Goal: Information Seeking & Learning: Learn about a topic

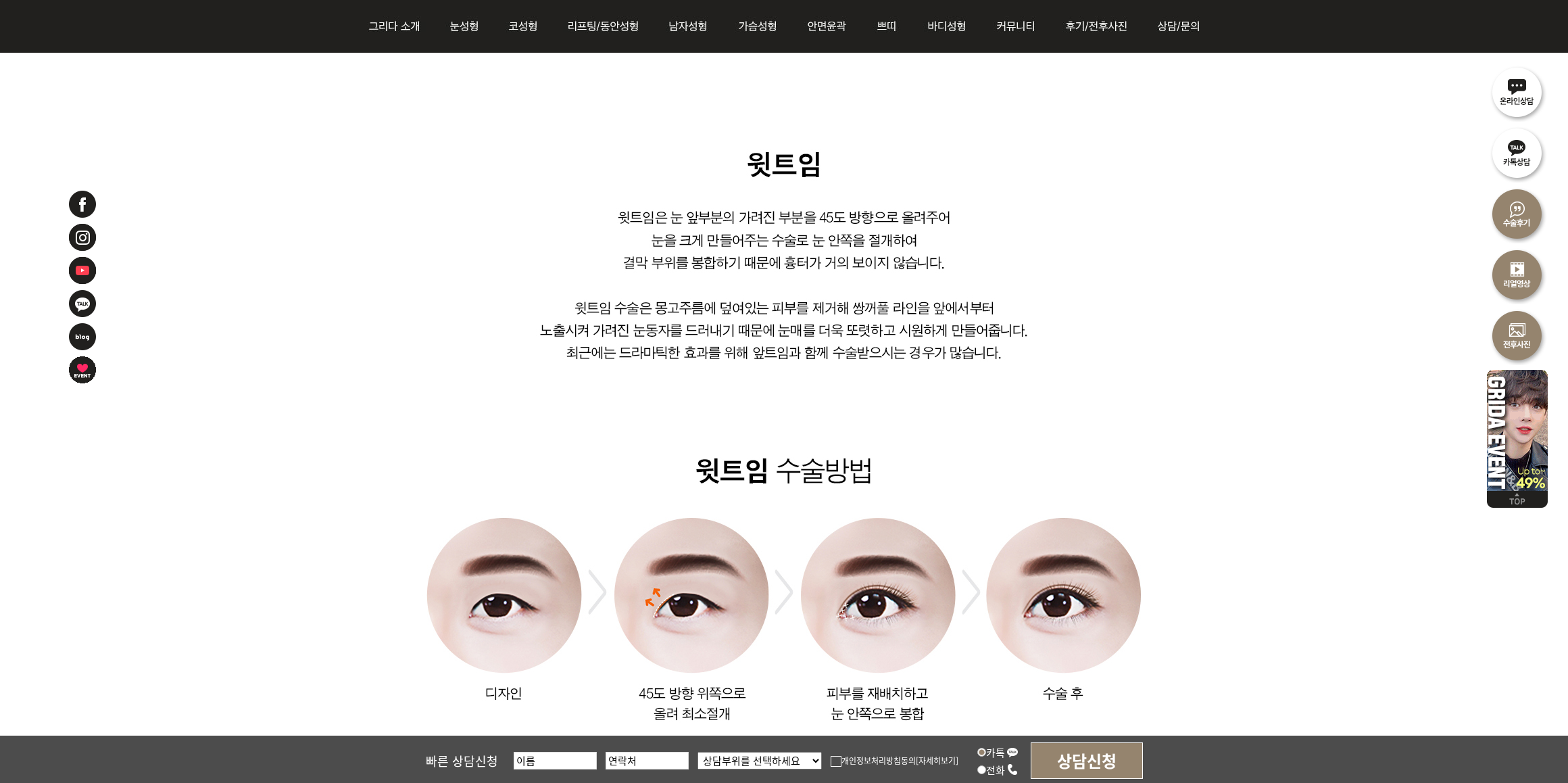
scroll to position [627, 0]
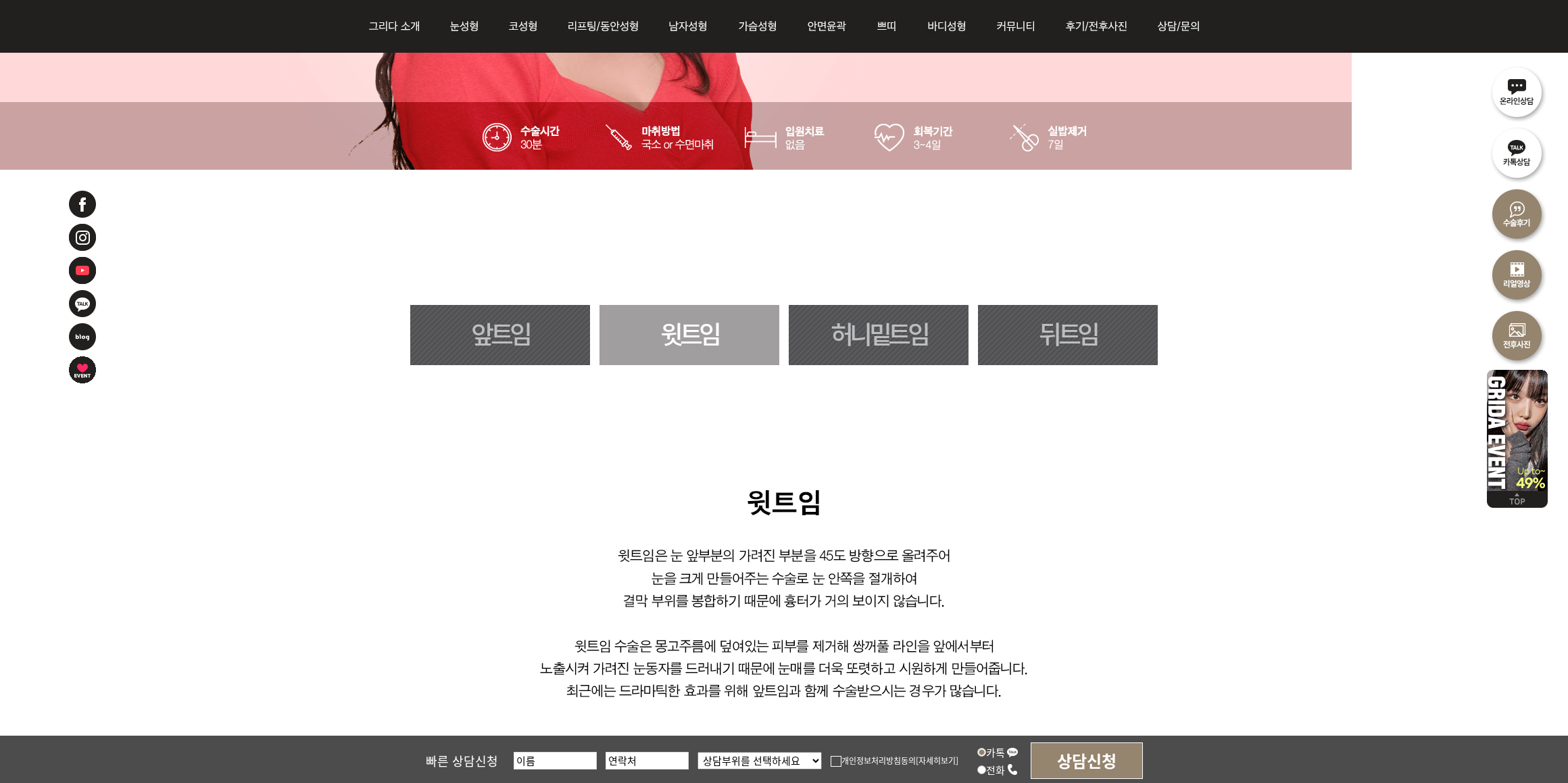
click at [464, 338] on link "앞트임" at bounding box center [500, 335] width 180 height 61
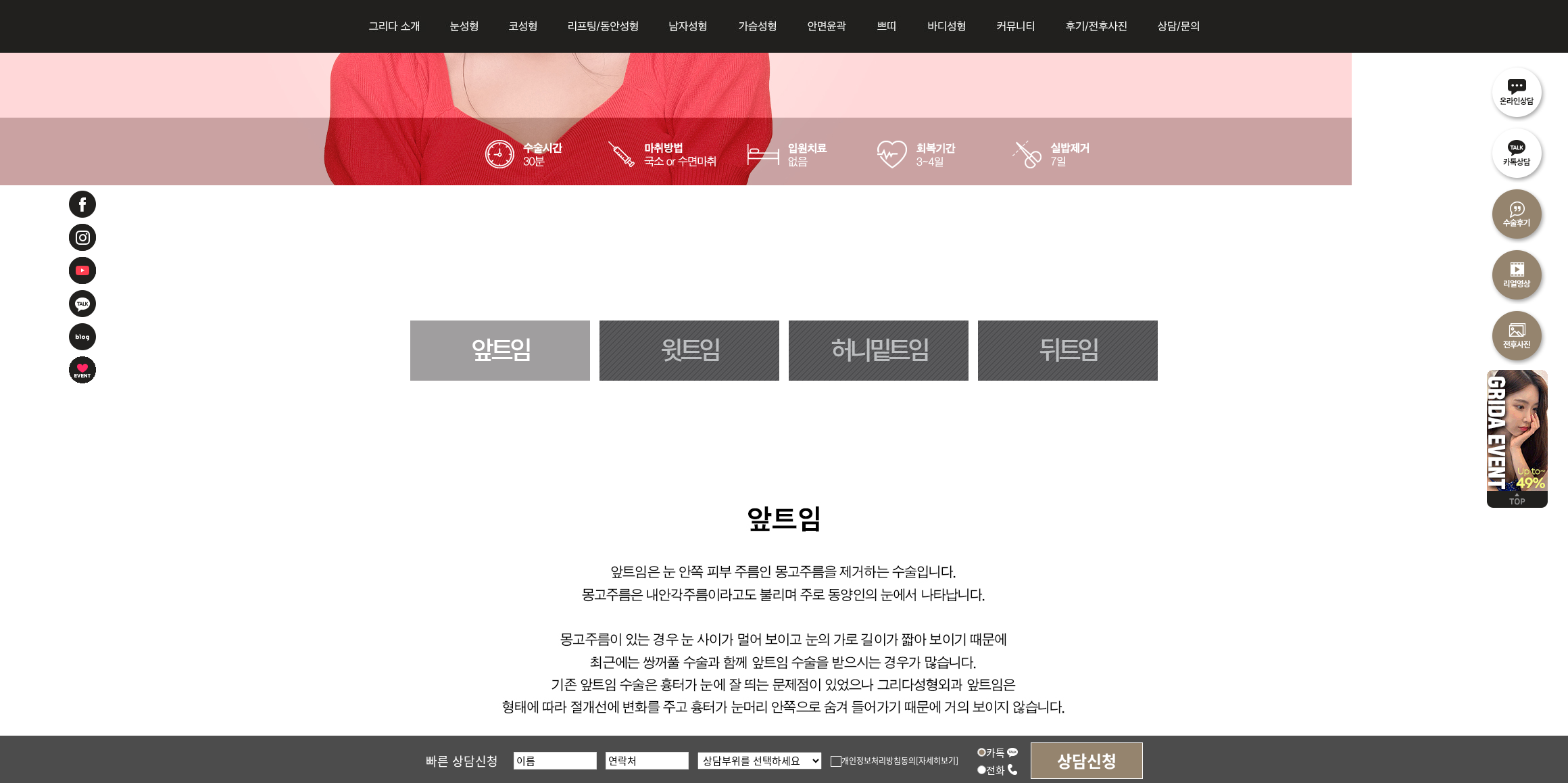
scroll to position [760, 0]
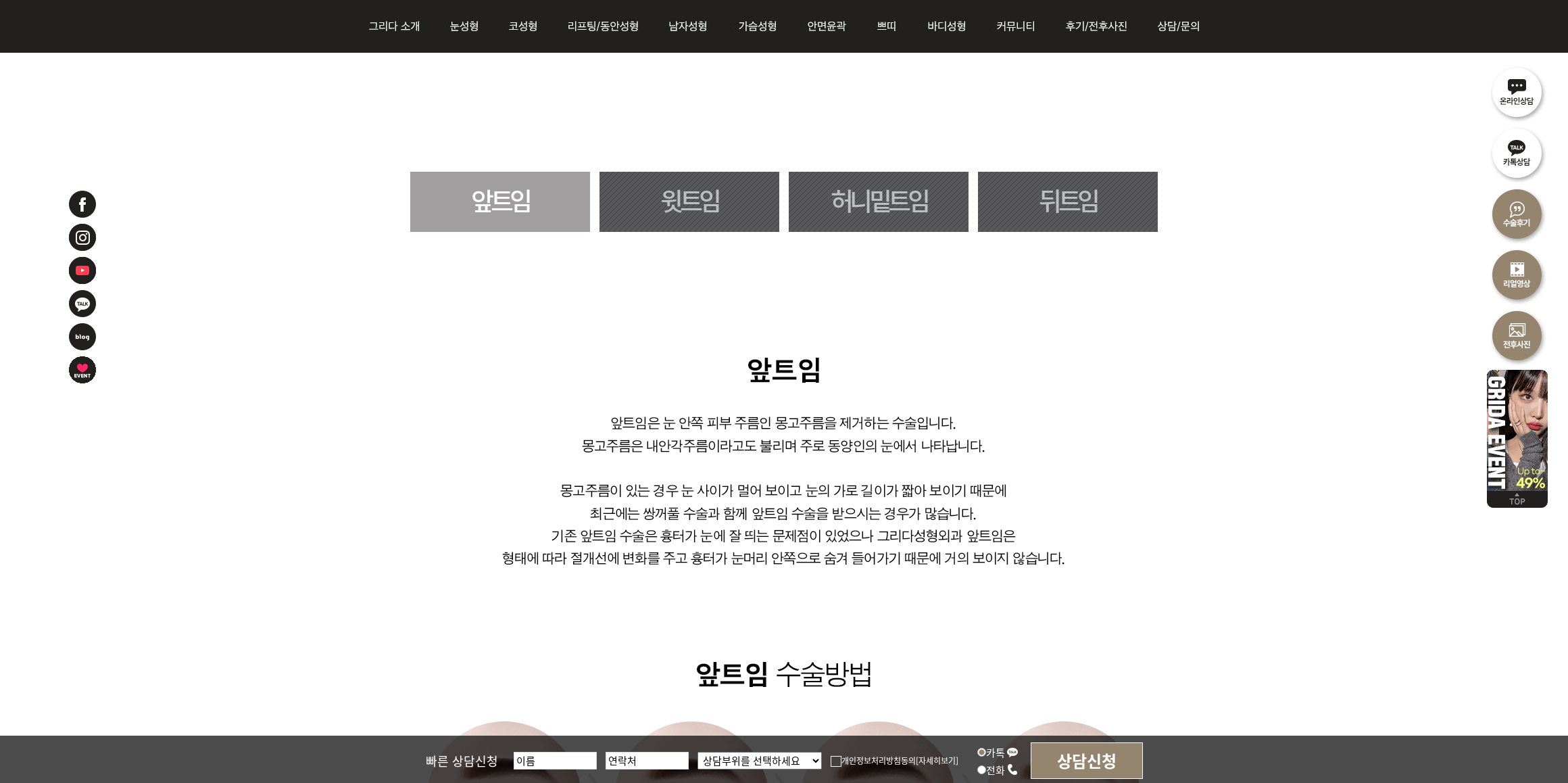
click at [689, 172] on link "윗트임" at bounding box center [690, 202] width 180 height 61
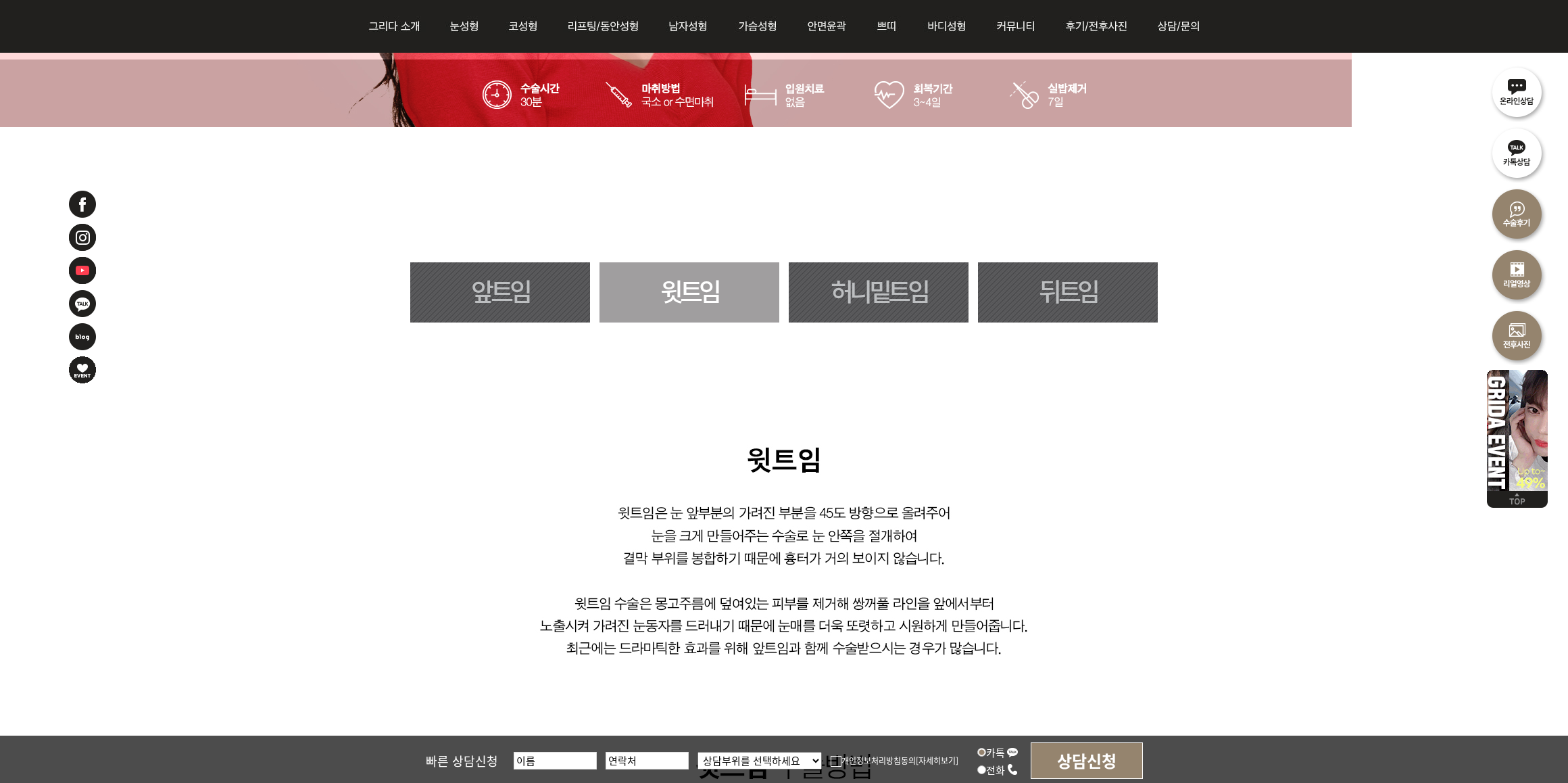
scroll to position [627, 0]
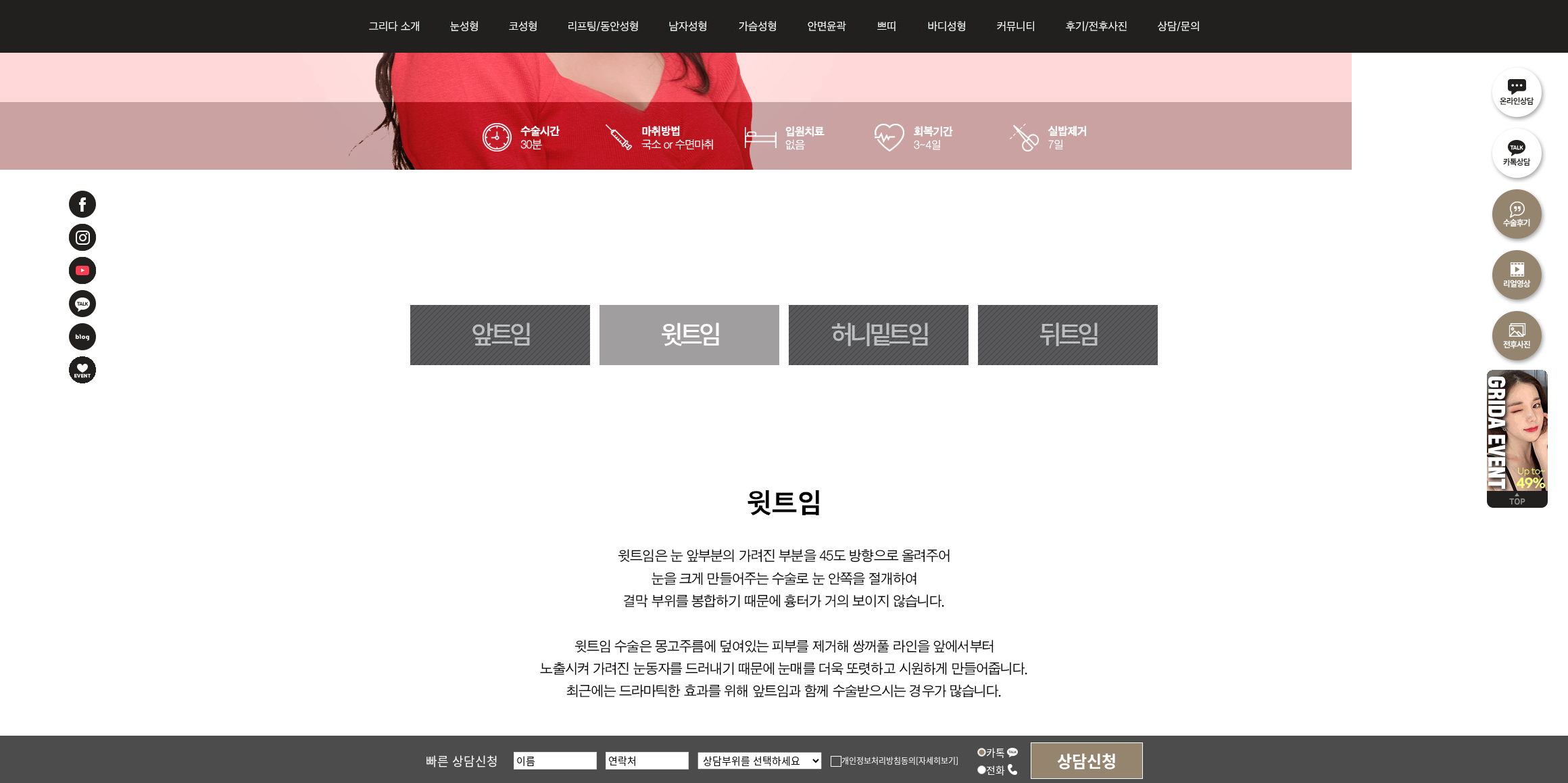
click at [882, 328] on link "허니밑트임" at bounding box center [879, 335] width 180 height 61
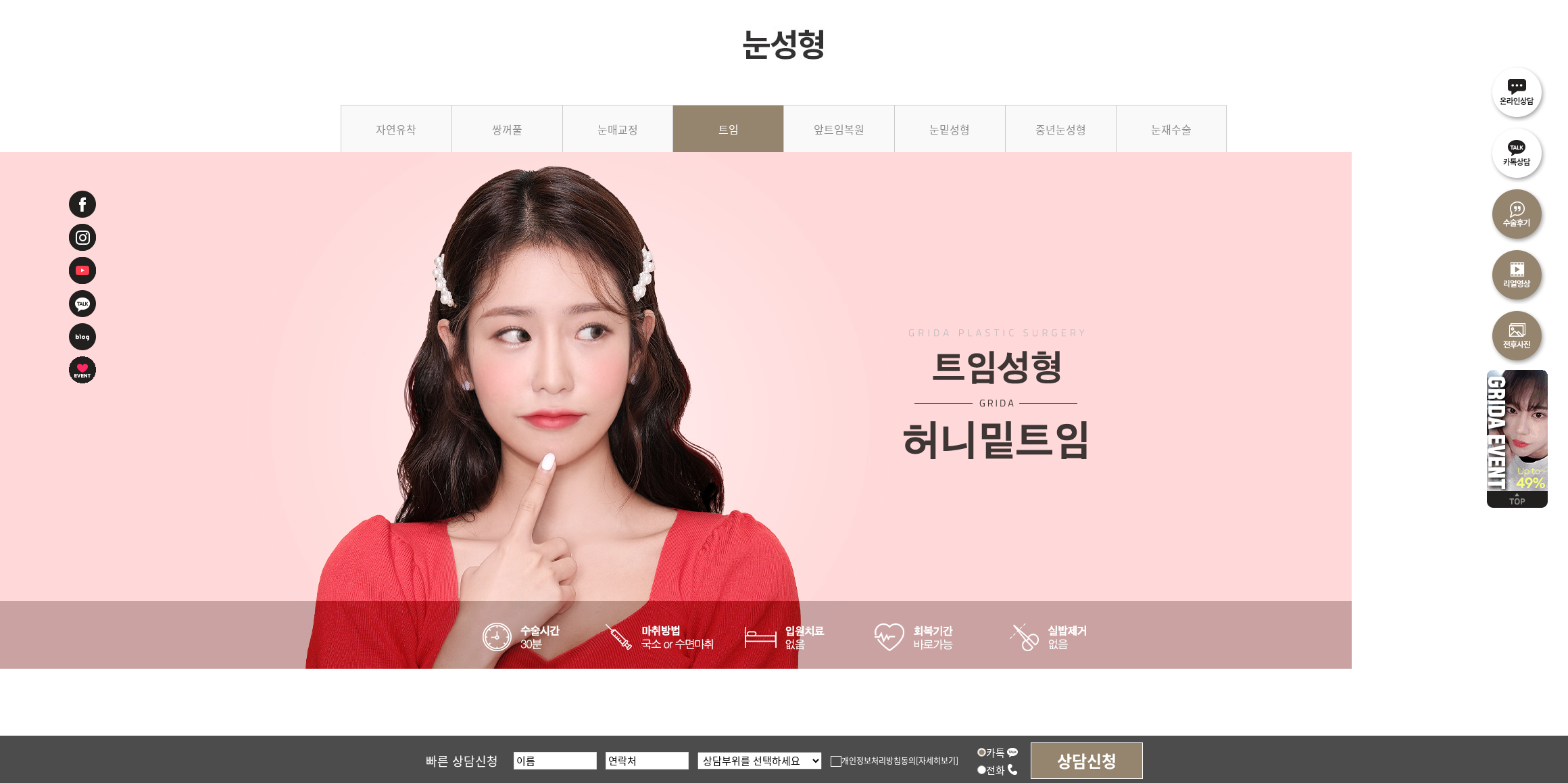
scroll to position [422, 0]
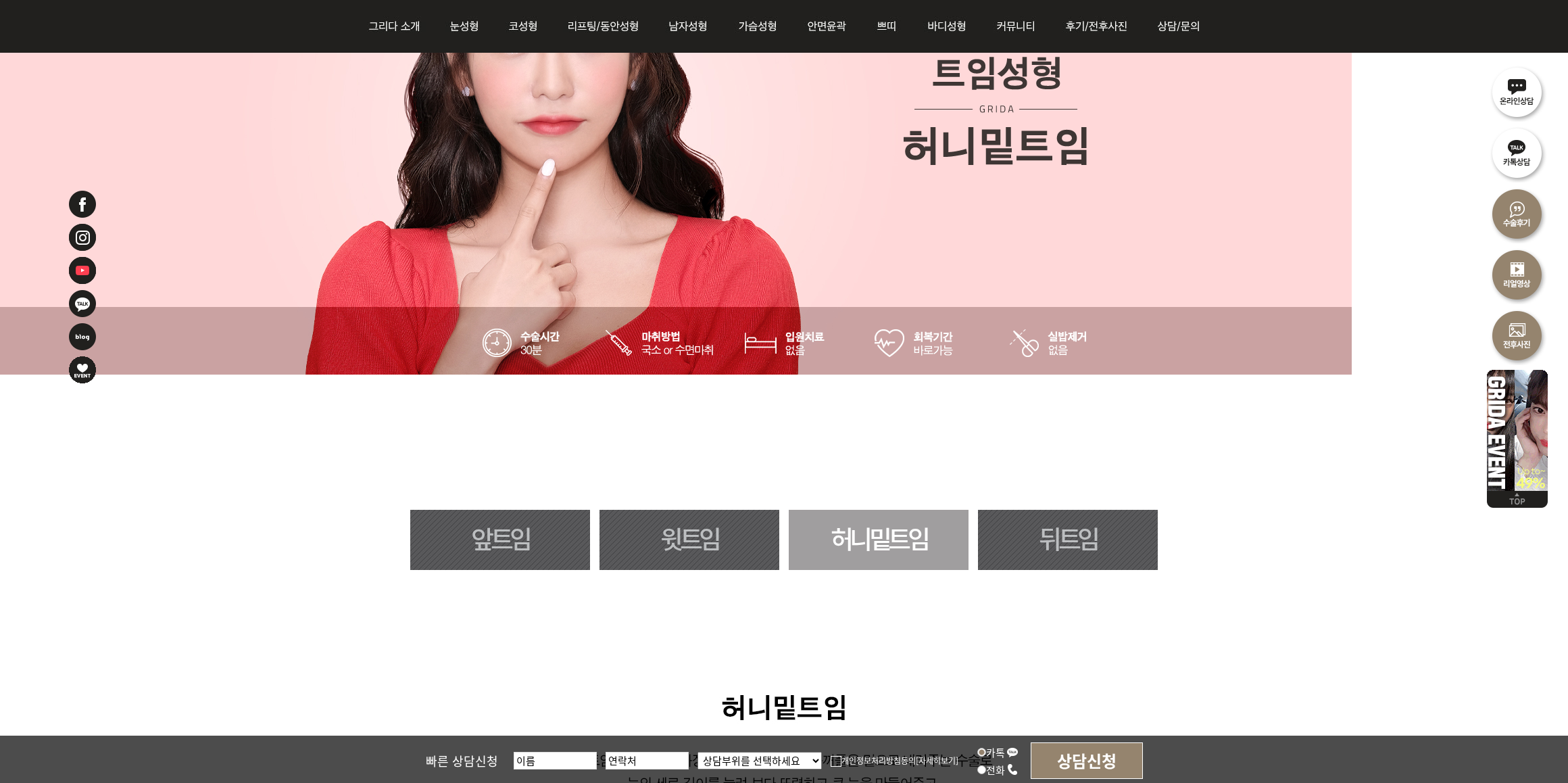
click at [530, 535] on link "앞트임" at bounding box center [500, 540] width 180 height 61
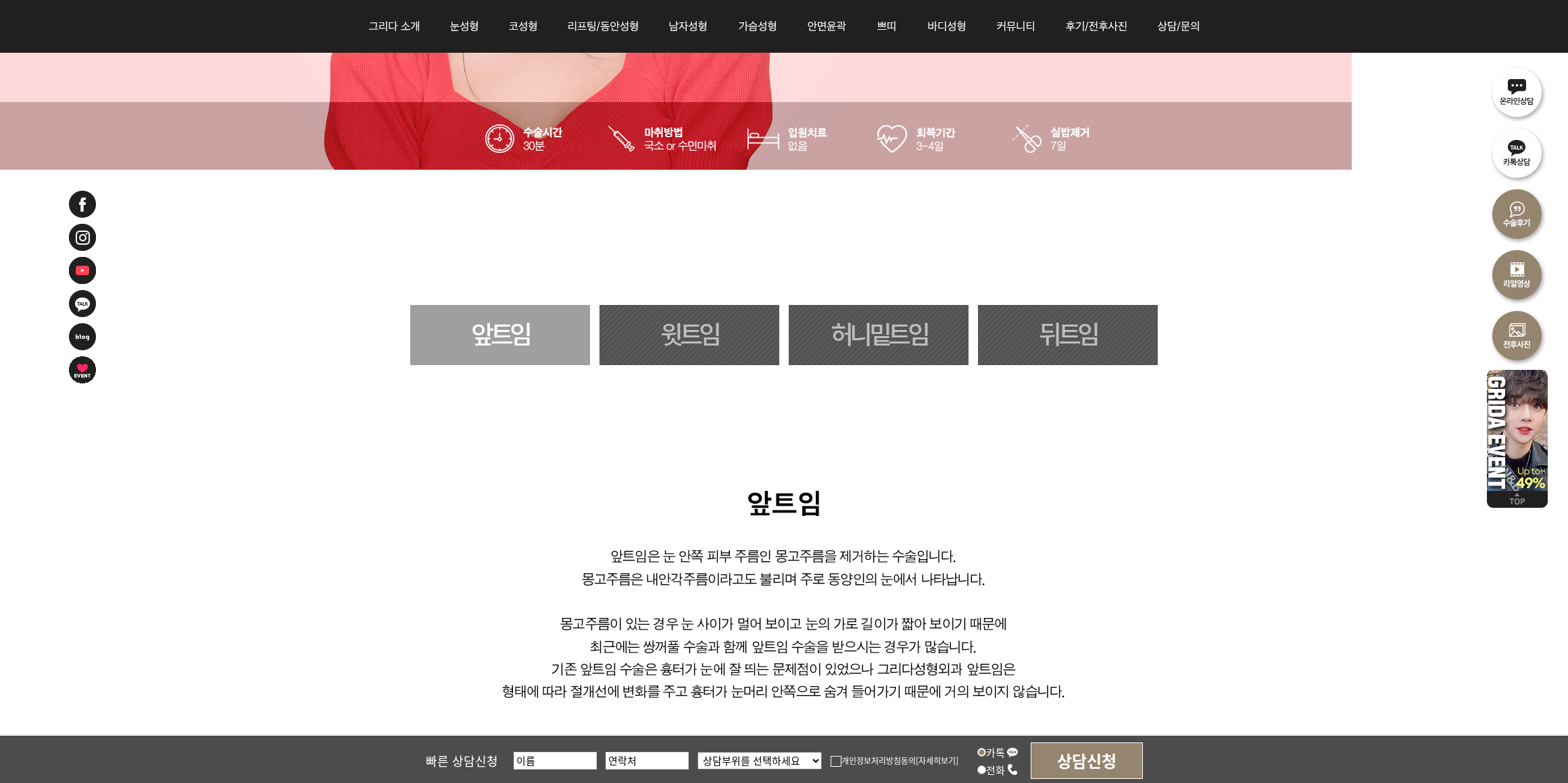
scroll to position [760, 0]
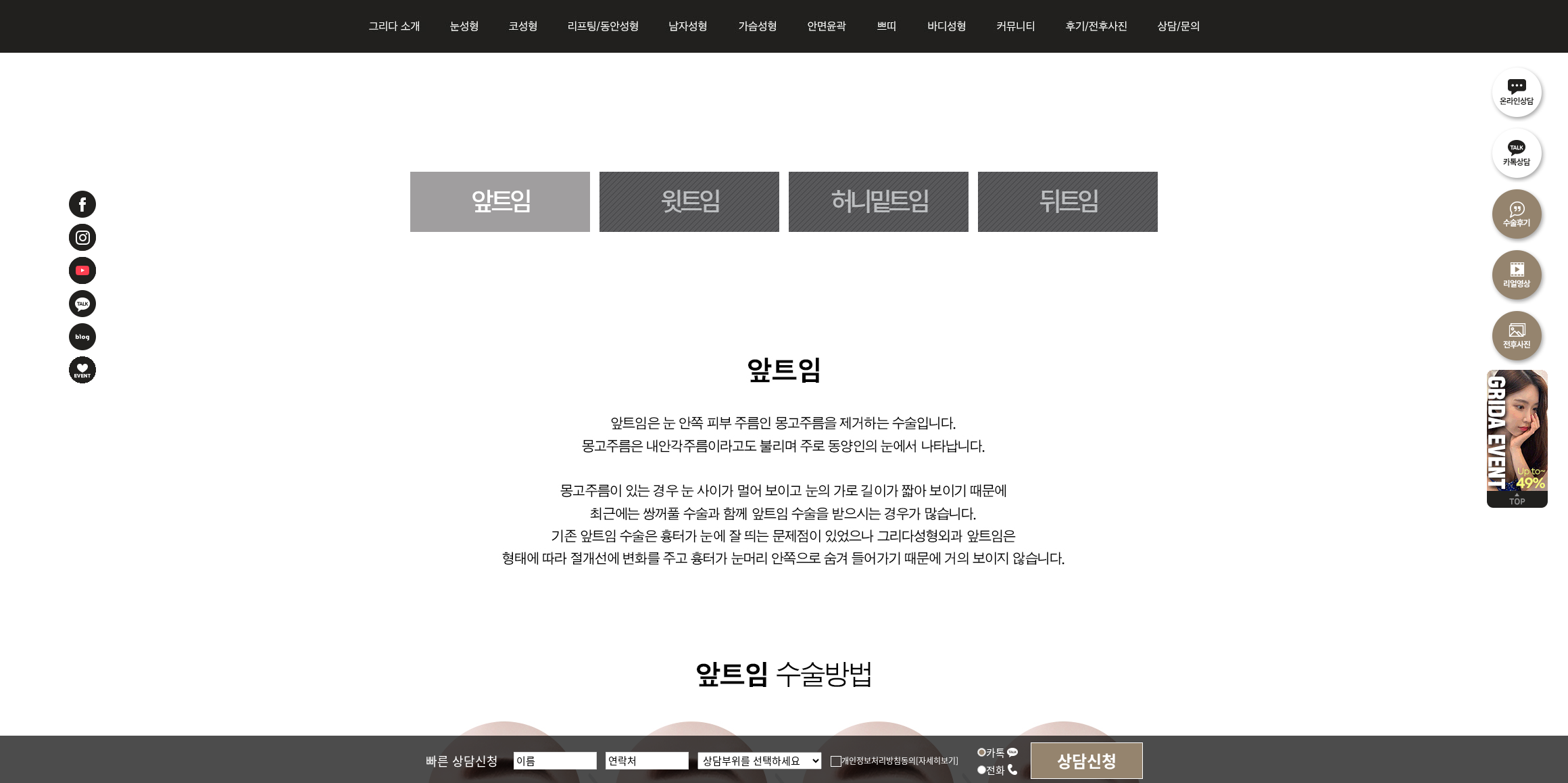
click at [747, 210] on link "윗트임" at bounding box center [690, 202] width 180 height 61
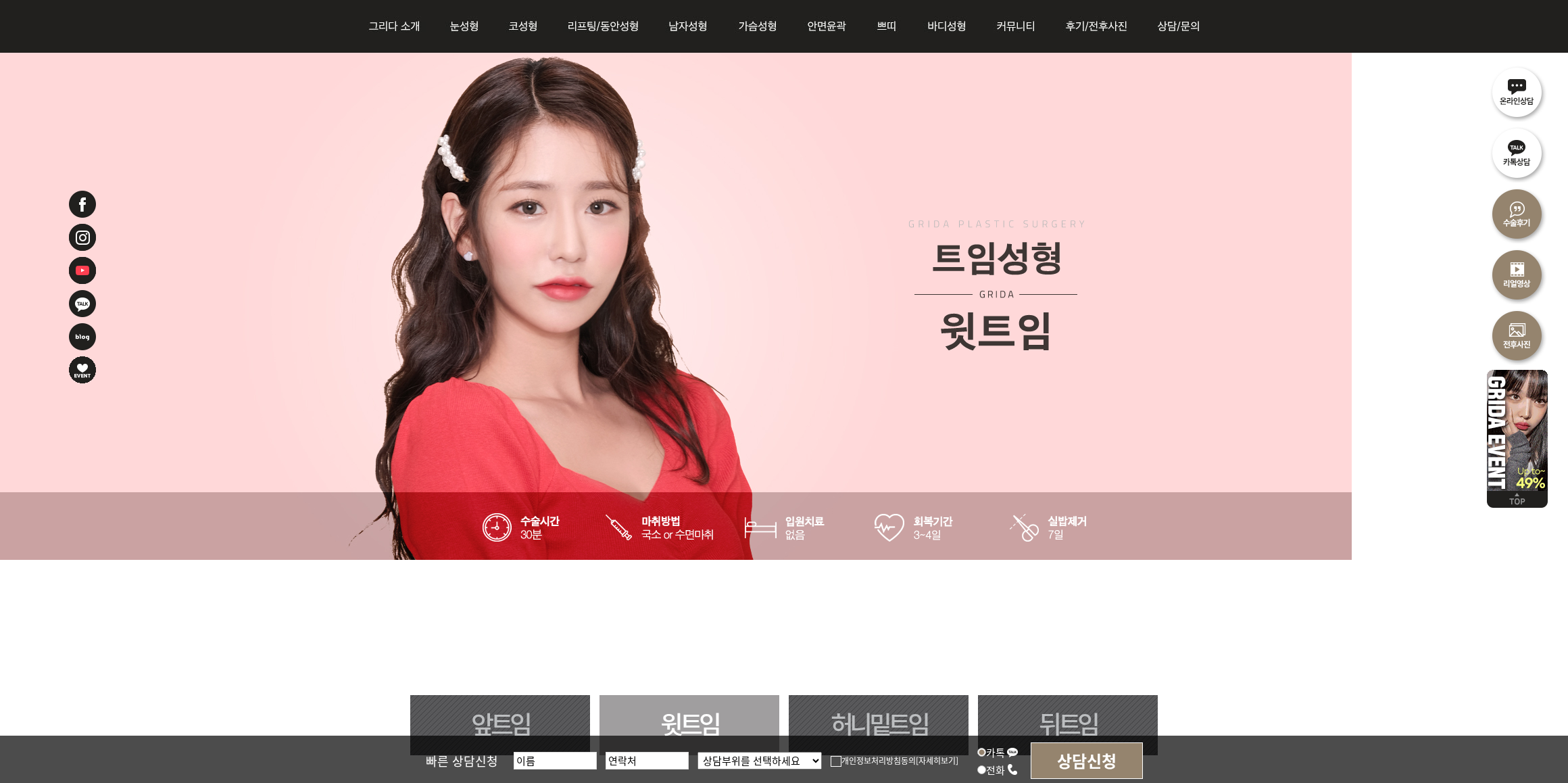
scroll to position [507, 0]
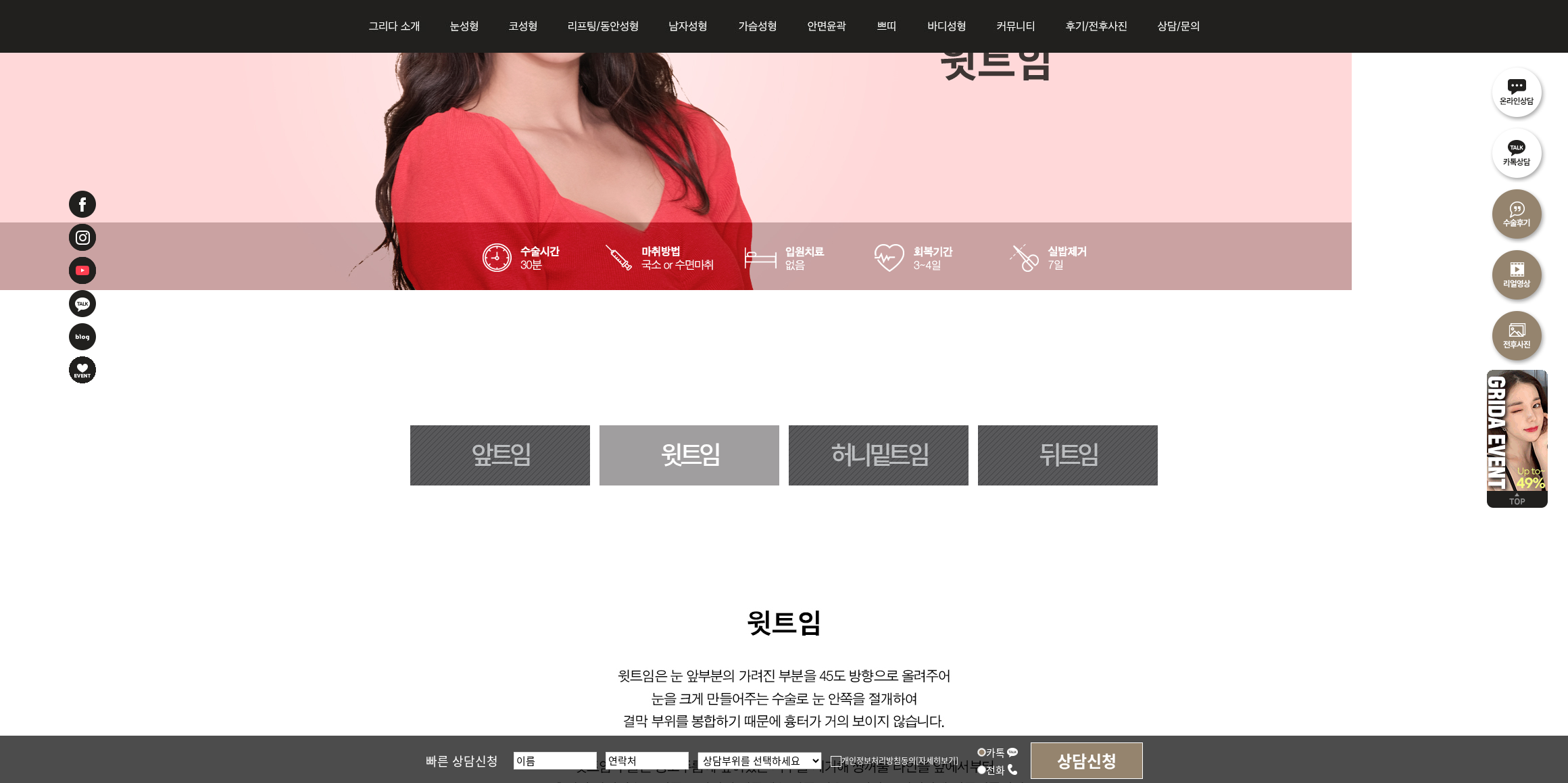
click at [874, 448] on link "허니밑트임" at bounding box center [879, 455] width 180 height 61
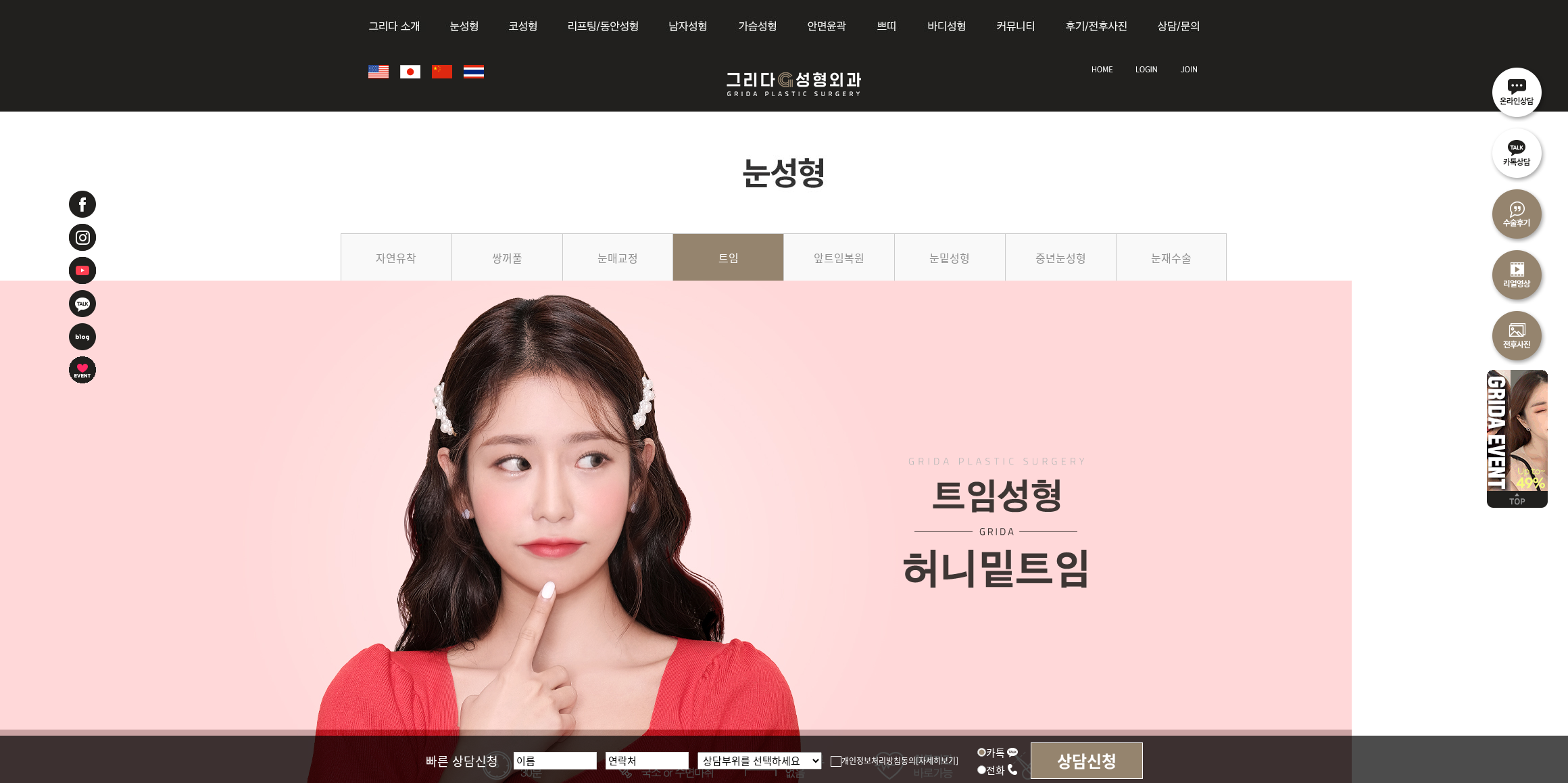
scroll to position [797, 0]
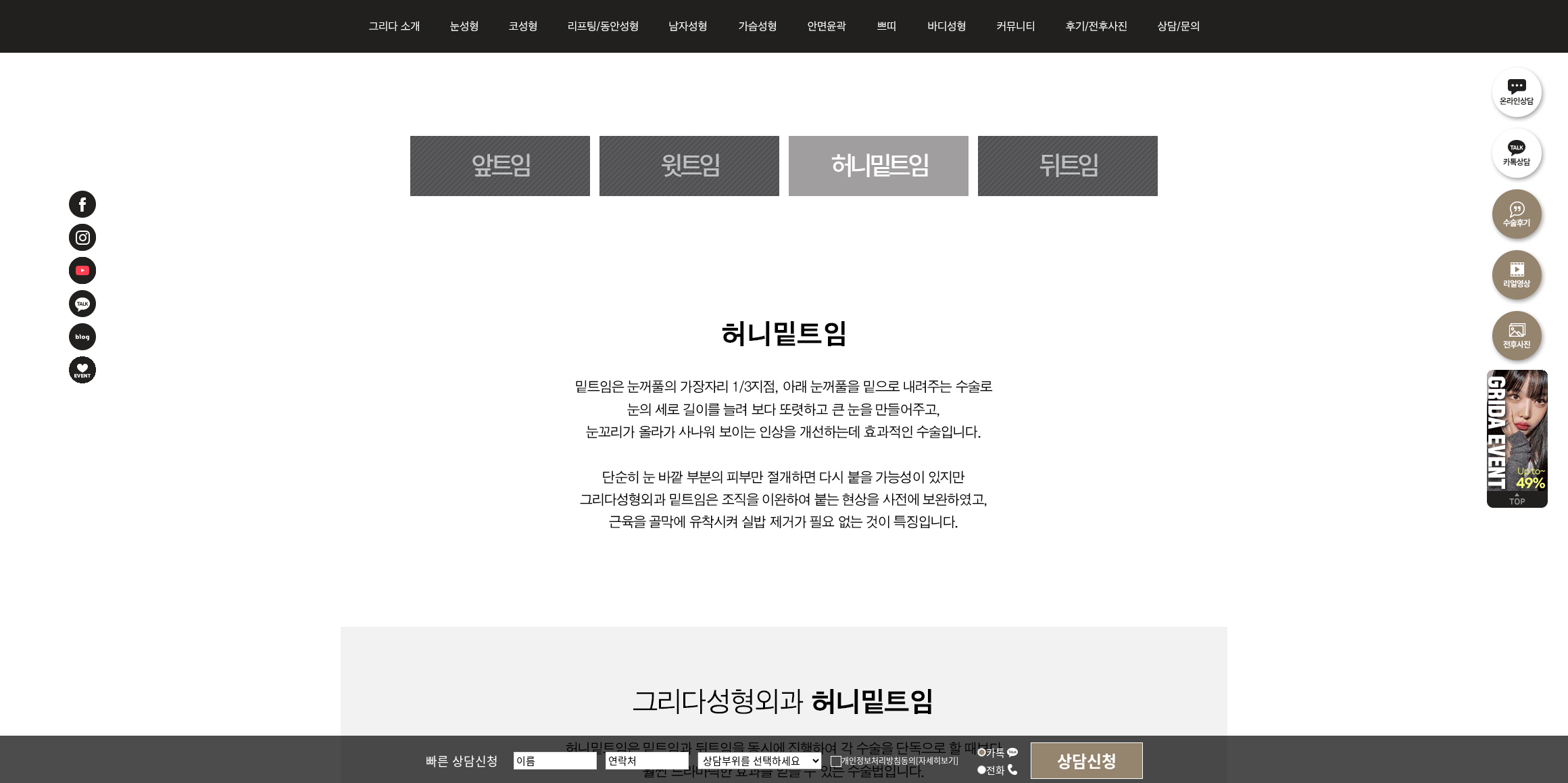
click at [1082, 162] on link "뒤트임" at bounding box center [1068, 166] width 180 height 61
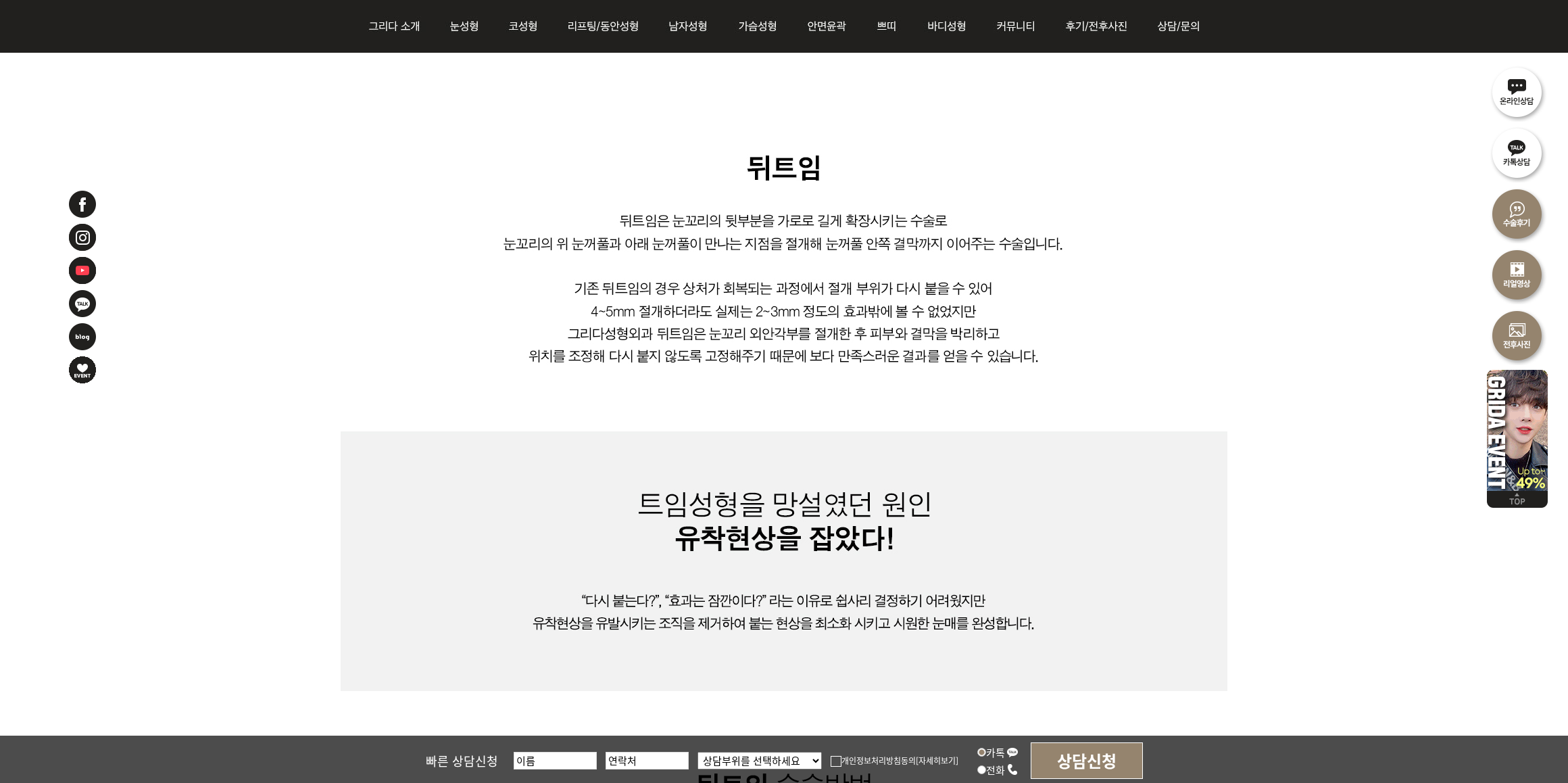
scroll to position [458, 0]
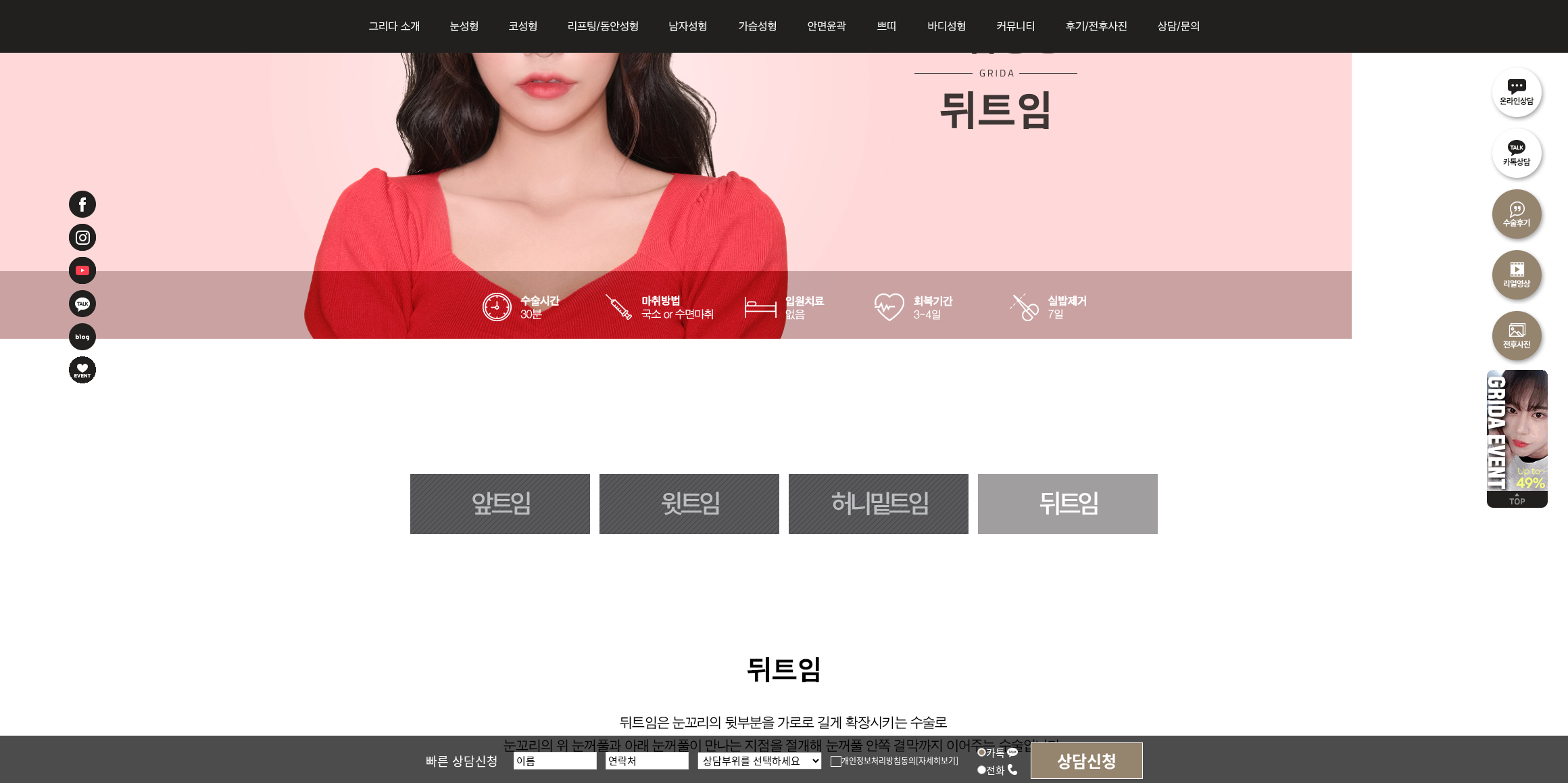
click at [1094, 505] on link "뒤트임" at bounding box center [1068, 504] width 180 height 61
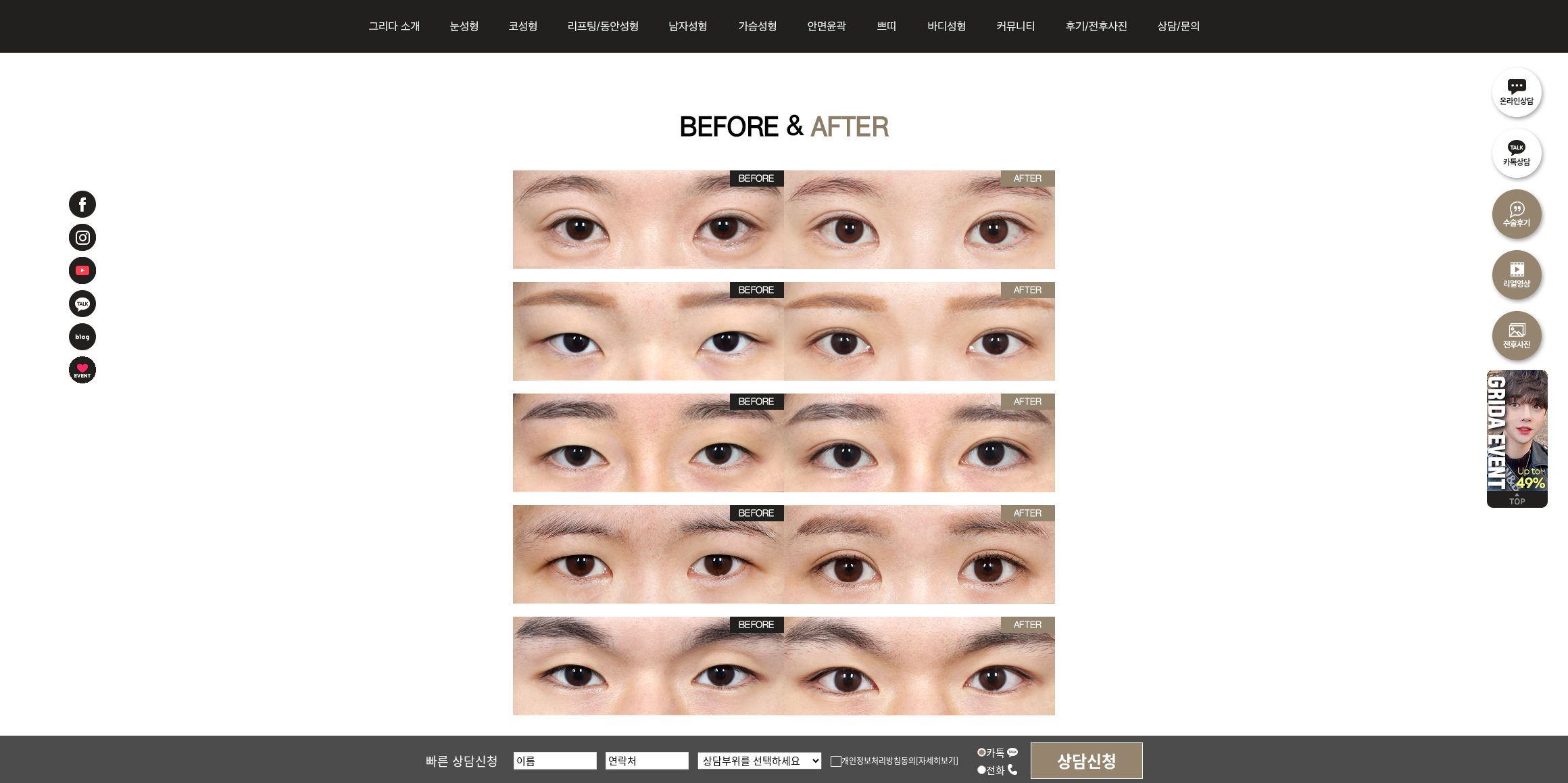
scroll to position [0, 0]
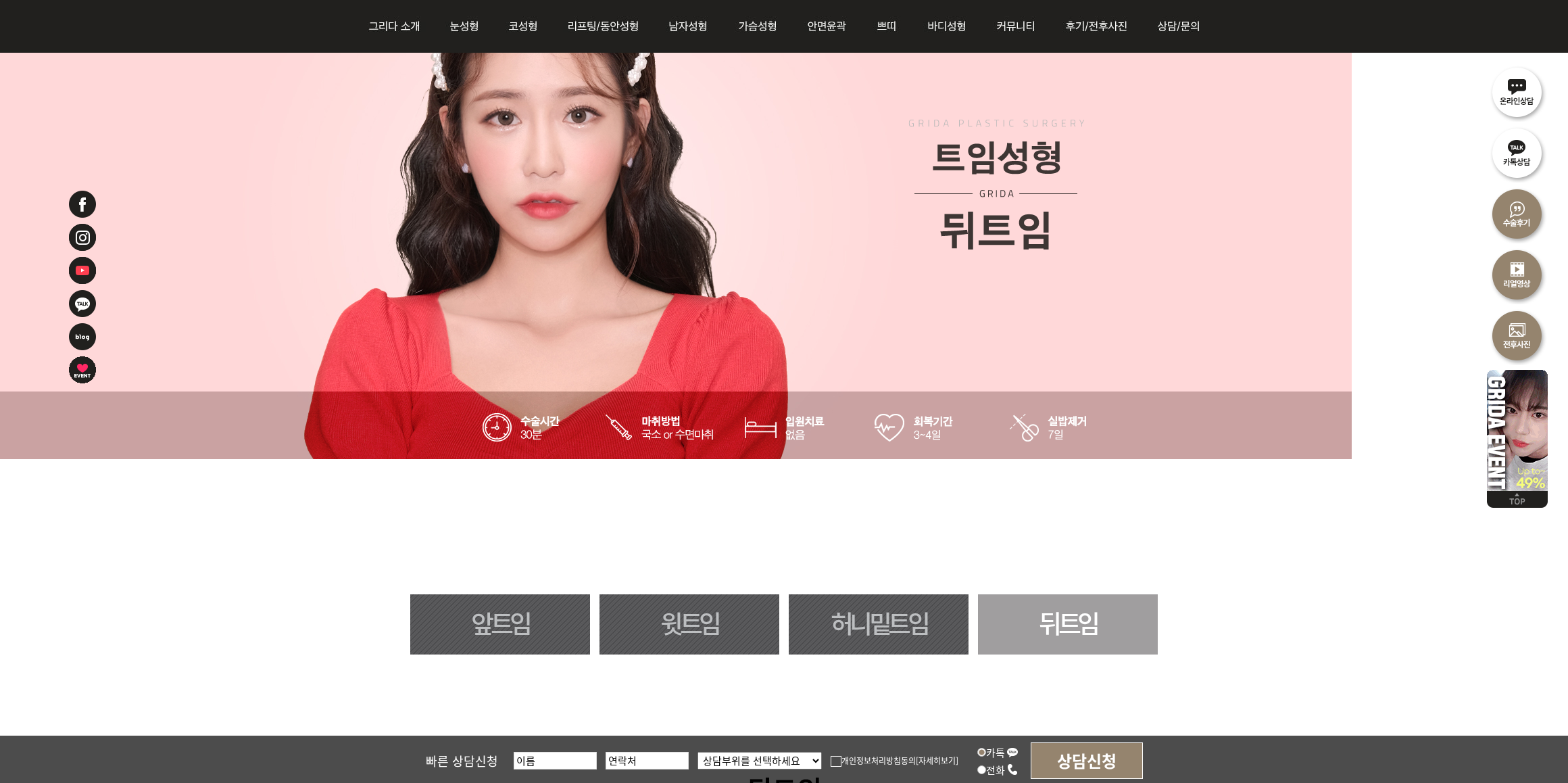
click at [1088, 641] on link "뒤트임" at bounding box center [1068, 624] width 180 height 61
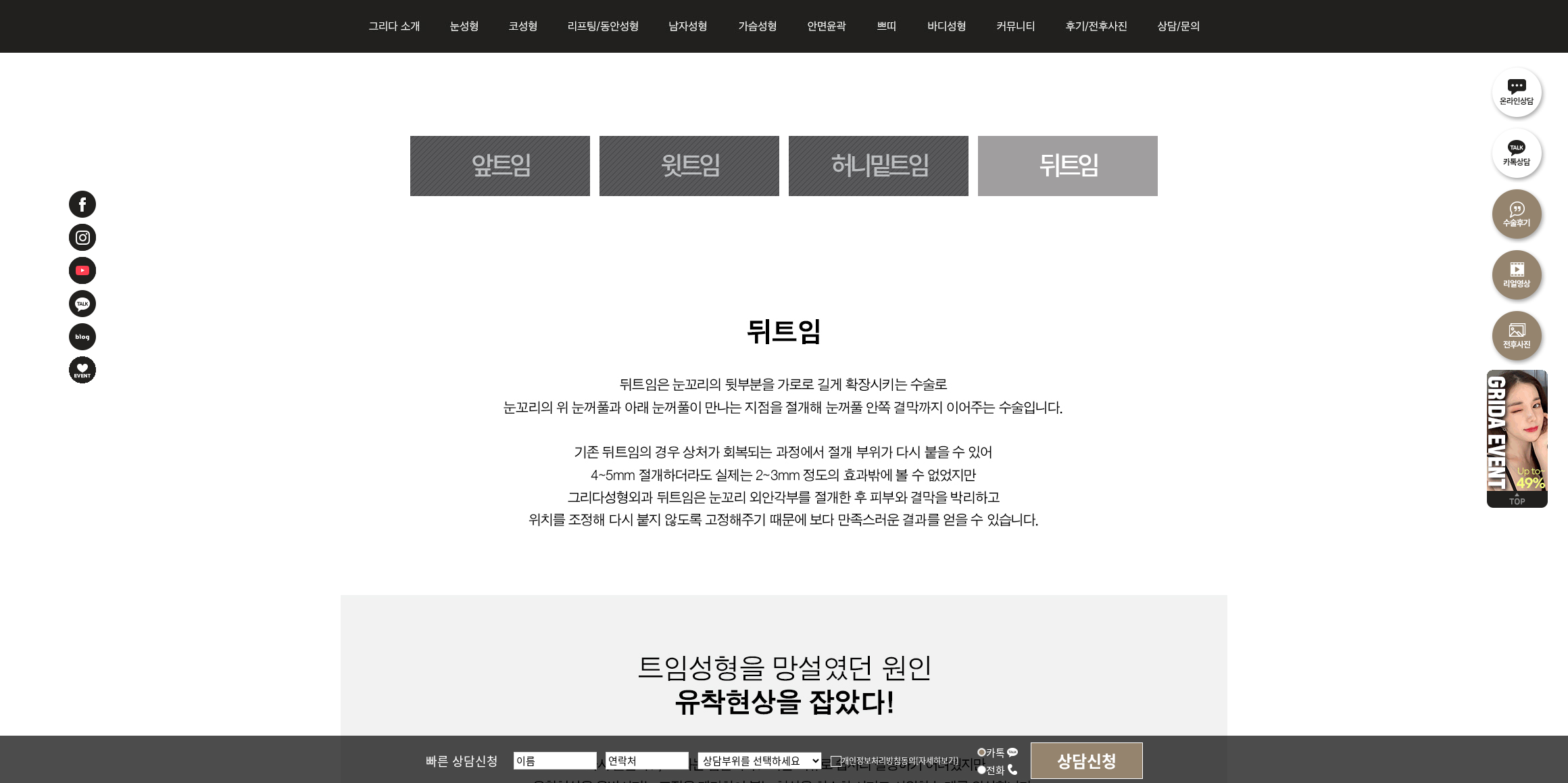
click at [907, 161] on link "허니밑트임" at bounding box center [879, 166] width 180 height 61
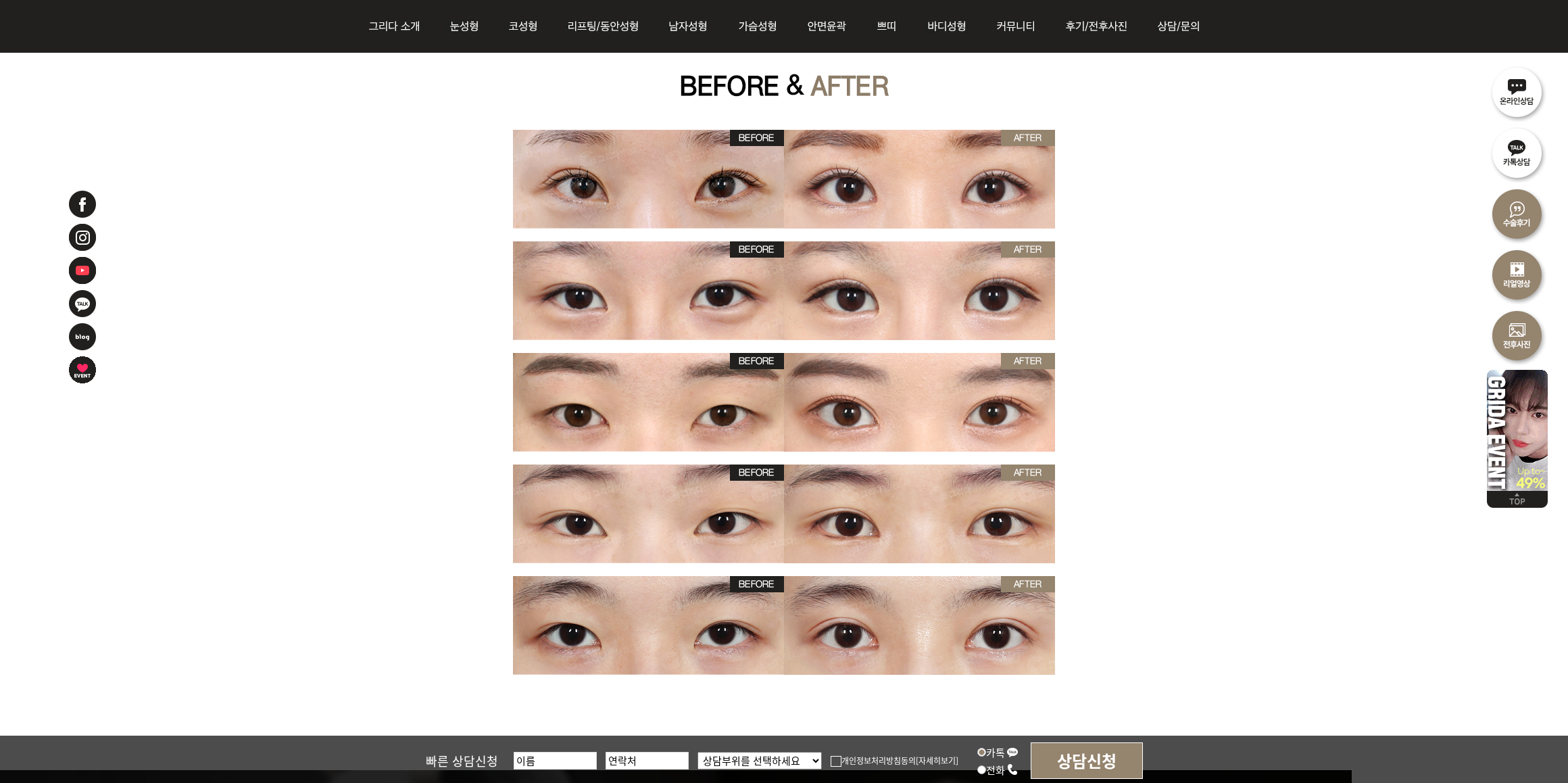
scroll to position [3331, 0]
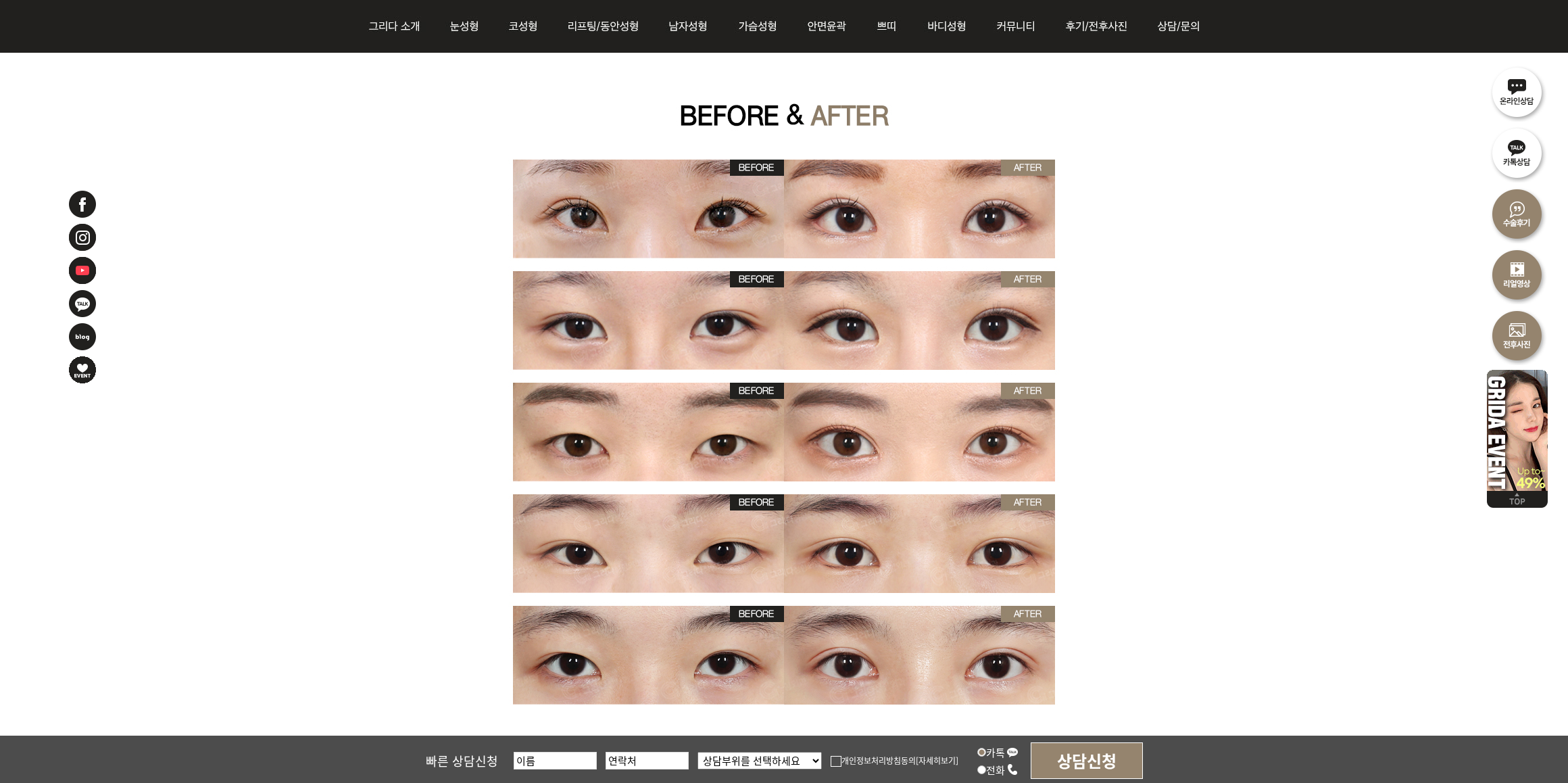
drag, startPoint x: 1099, startPoint y: 216, endPoint x: 1139, endPoint y: 203, distance: 42.1
click at [1099, 216] on img at bounding box center [784, 100] width 886 height 1399
click at [1107, 455] on img at bounding box center [784, 100] width 886 height 1399
click at [1178, 498] on img at bounding box center [784, 100] width 886 height 1399
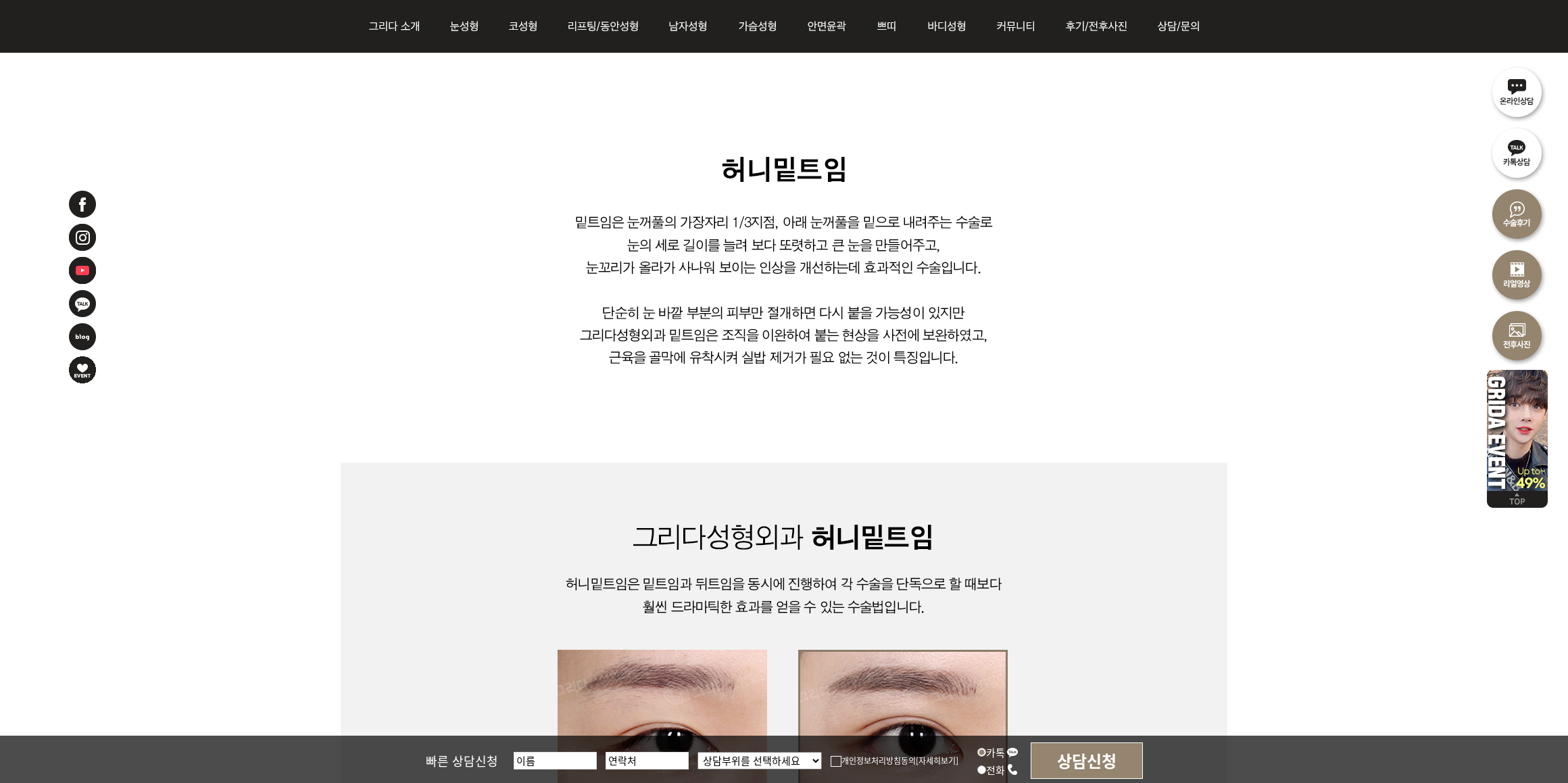
scroll to position [542, 0]
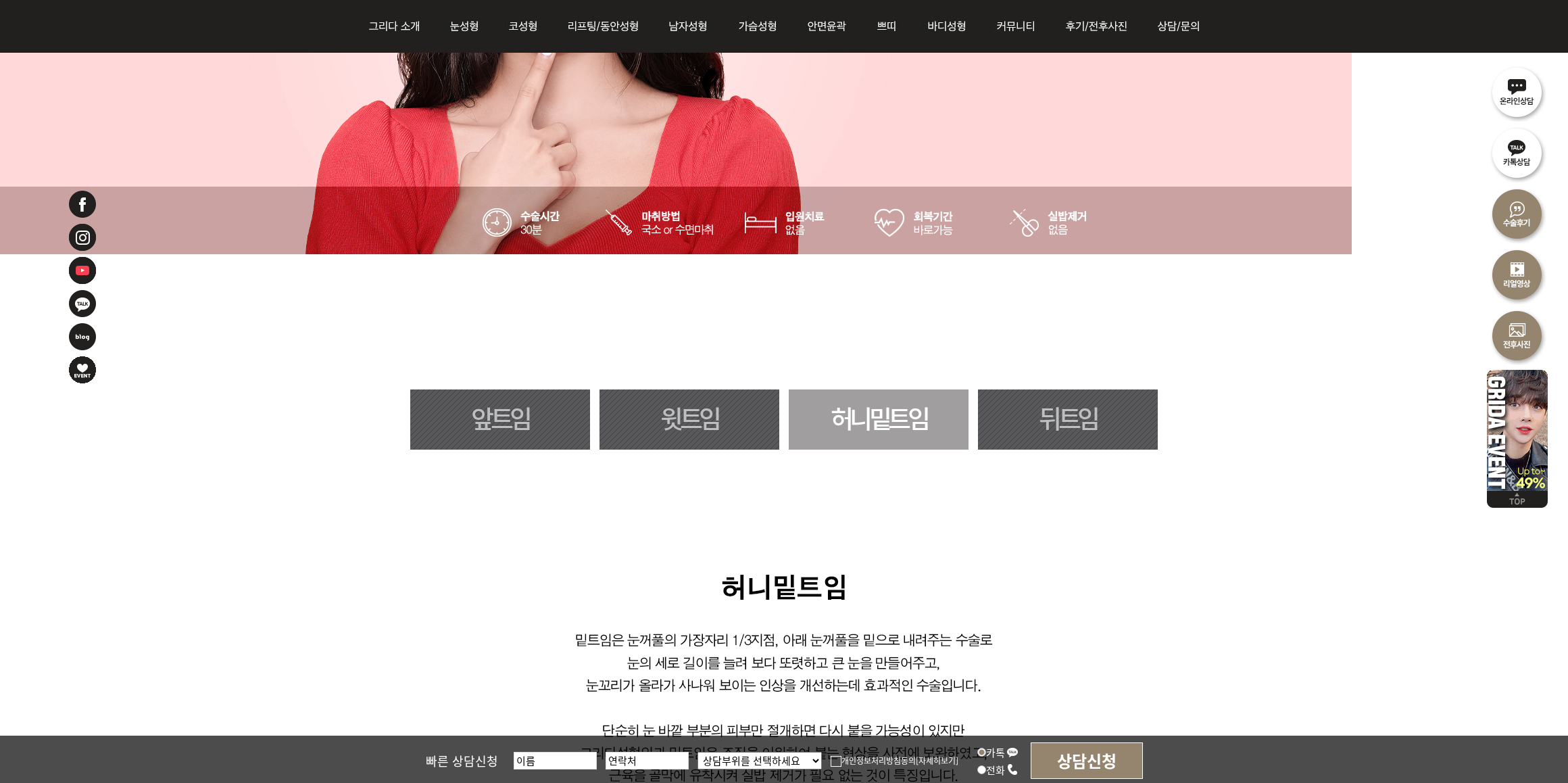
click at [511, 441] on link "앞트임" at bounding box center [500, 420] width 180 height 61
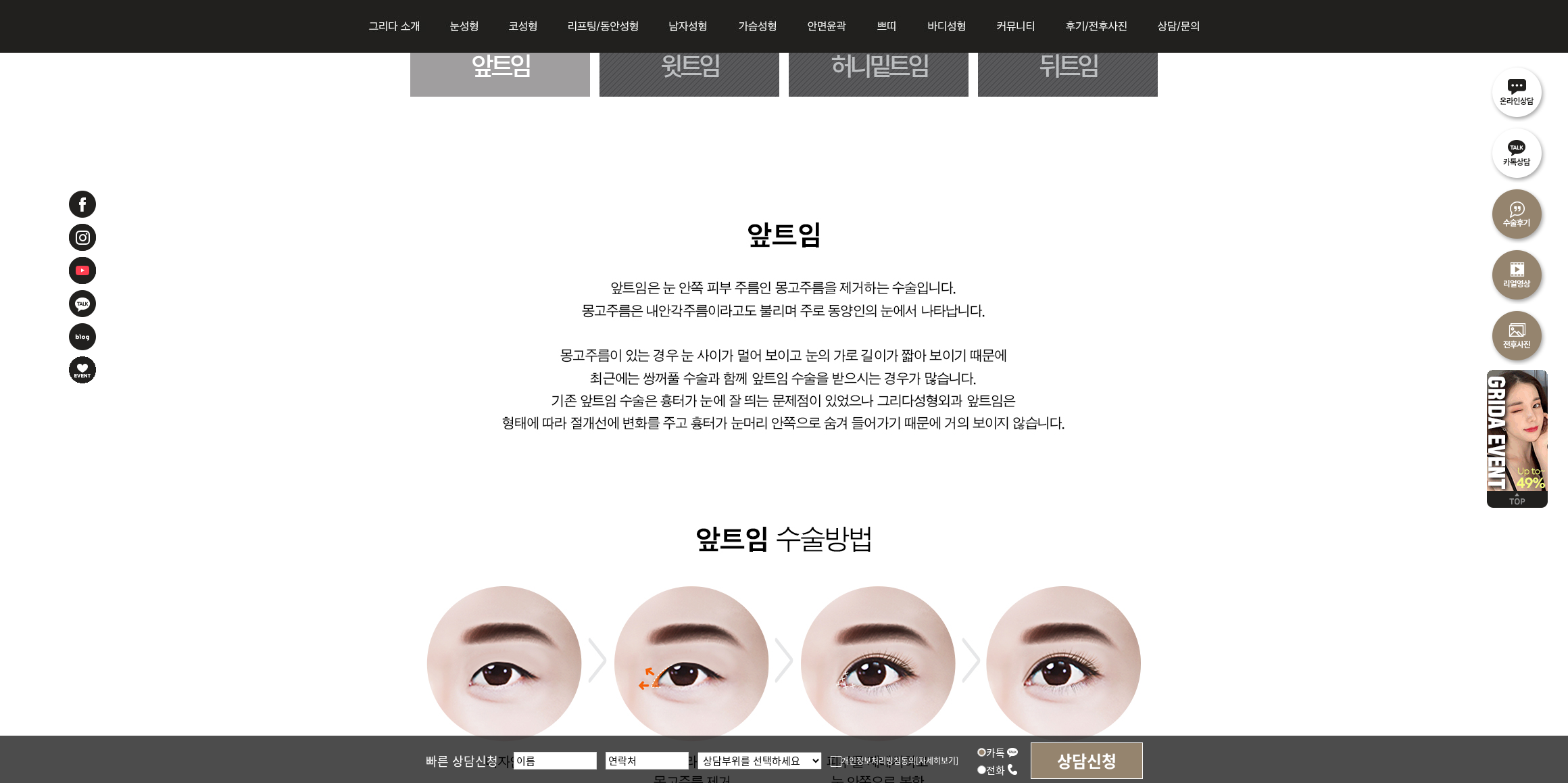
scroll to position [881, 0]
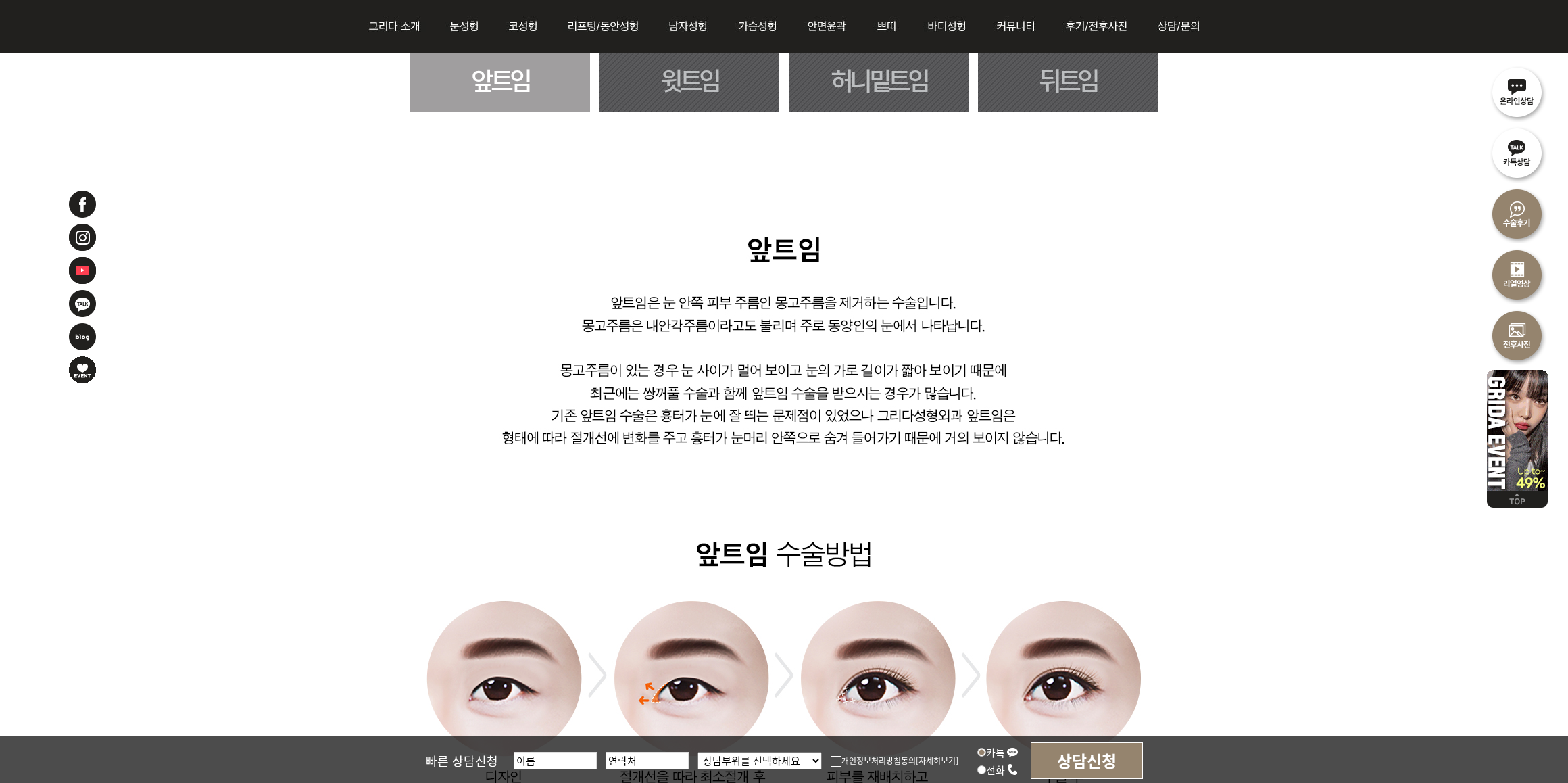
click at [366, 593] on img at bounding box center [784, 563] width 886 height 660
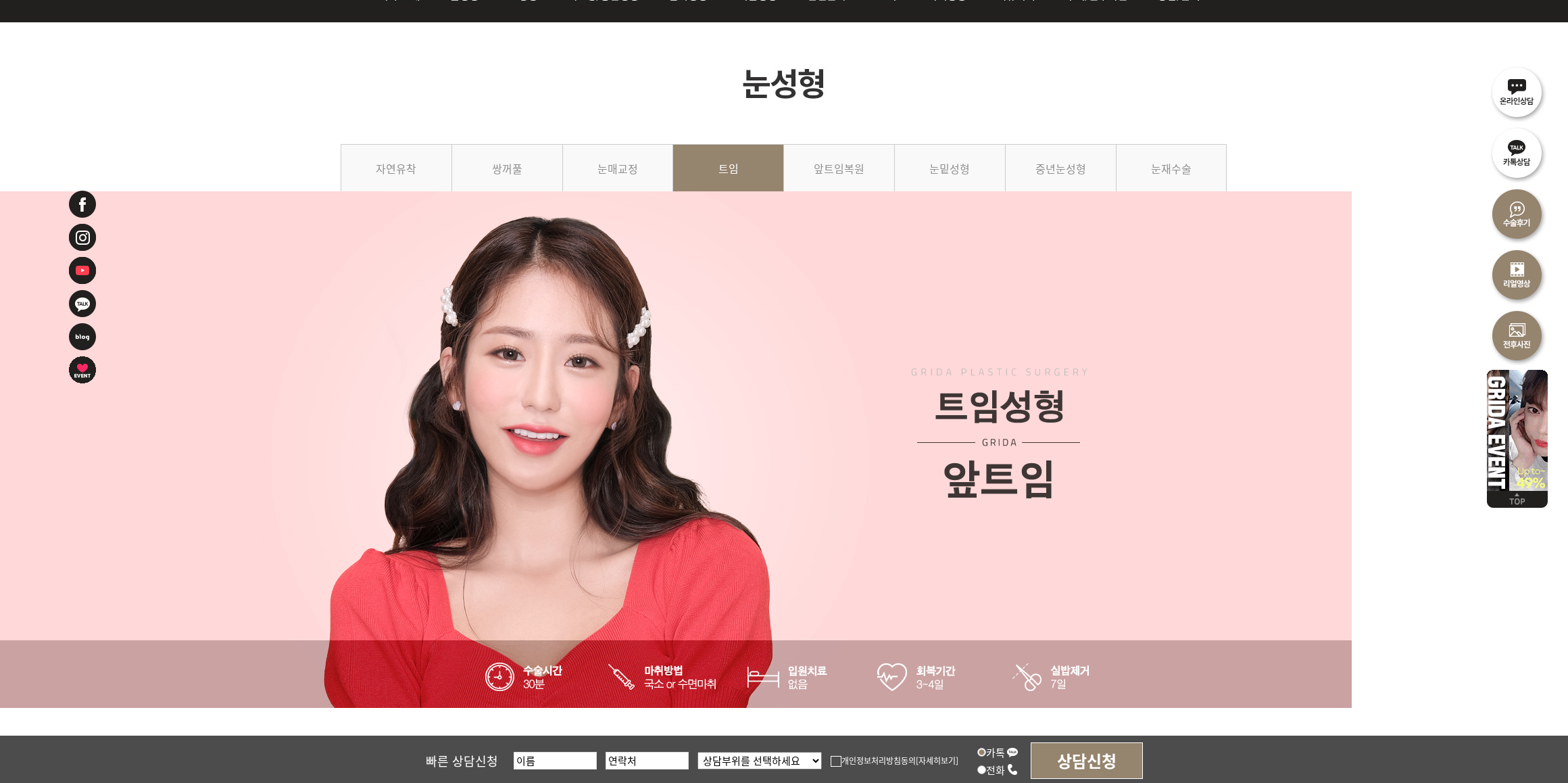
scroll to position [36, 0]
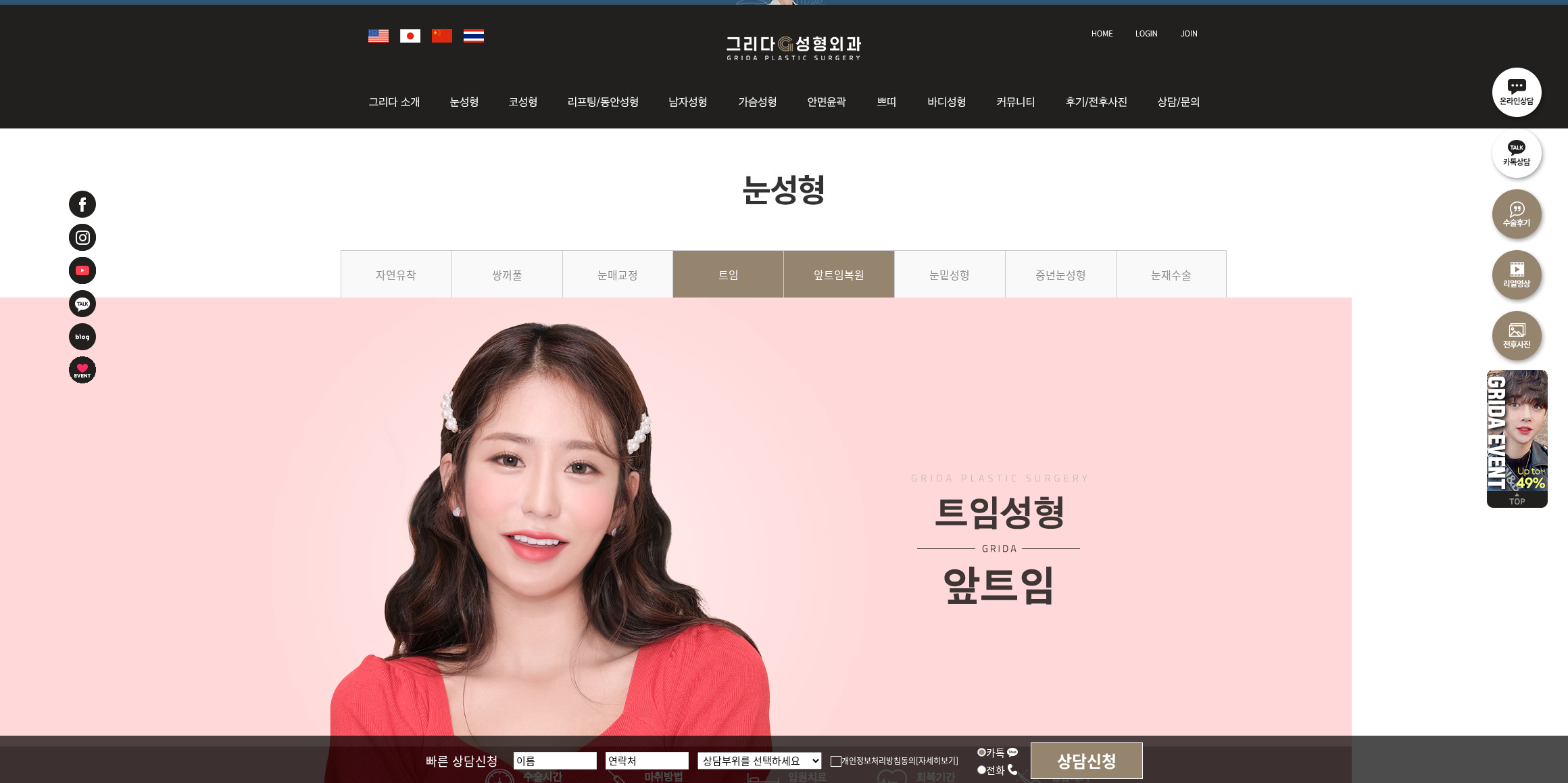
click at [853, 312] on link "앞트임복원" at bounding box center [839, 281] width 111 height 61
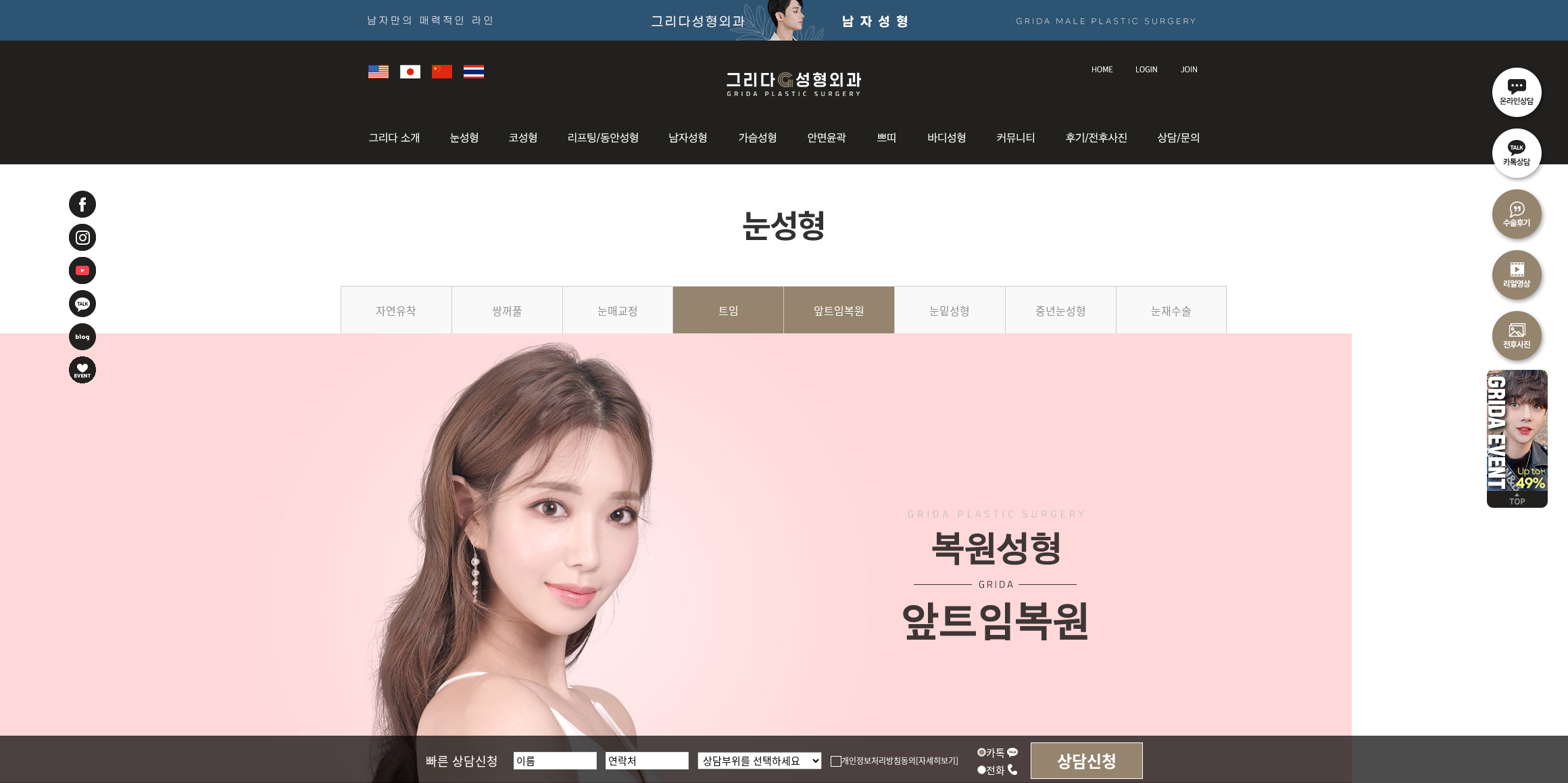
click at [728, 347] on link "트임" at bounding box center [728, 316] width 111 height 61
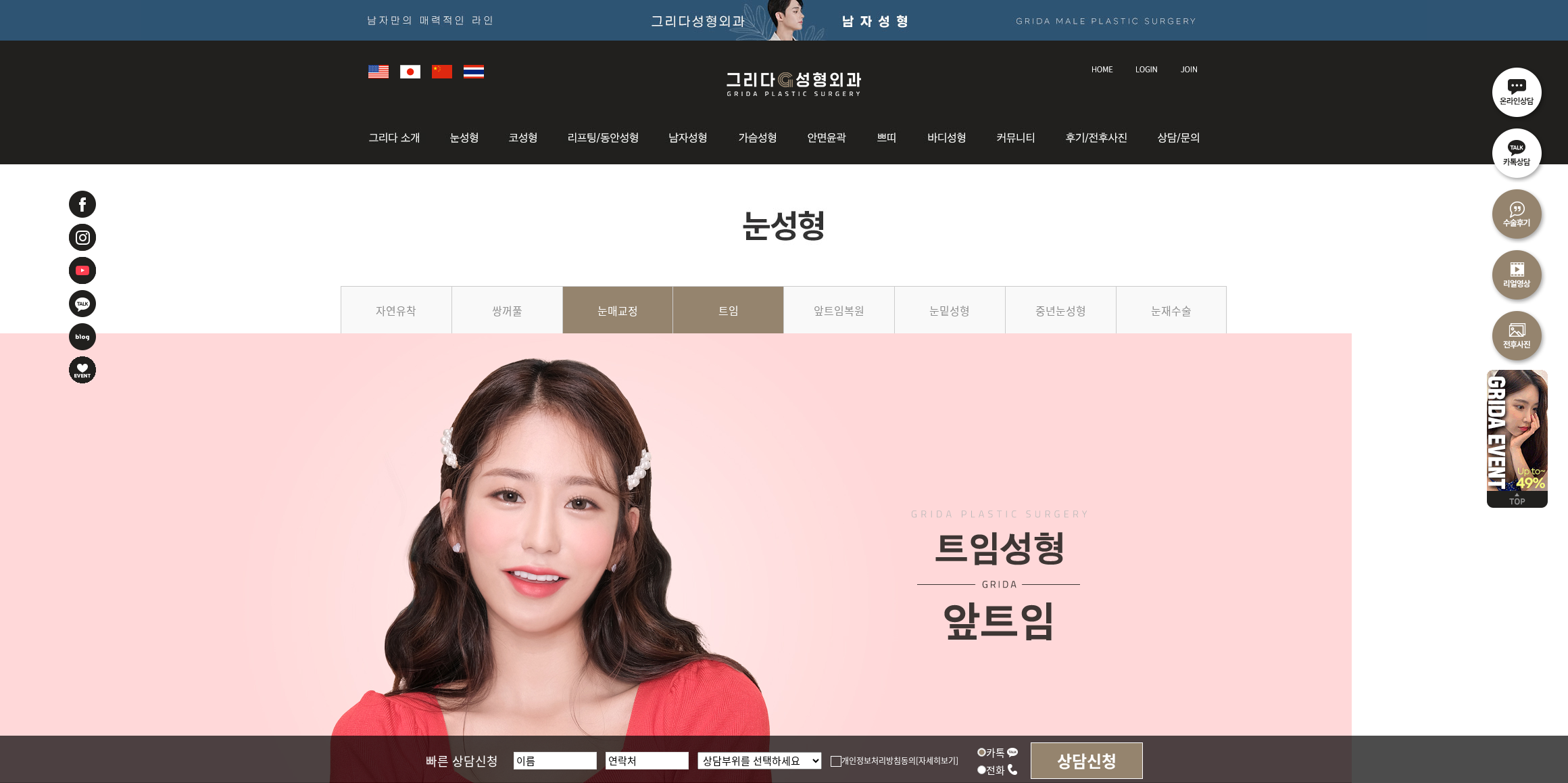
click at [632, 347] on link "눈매교정" at bounding box center [618, 316] width 111 height 61
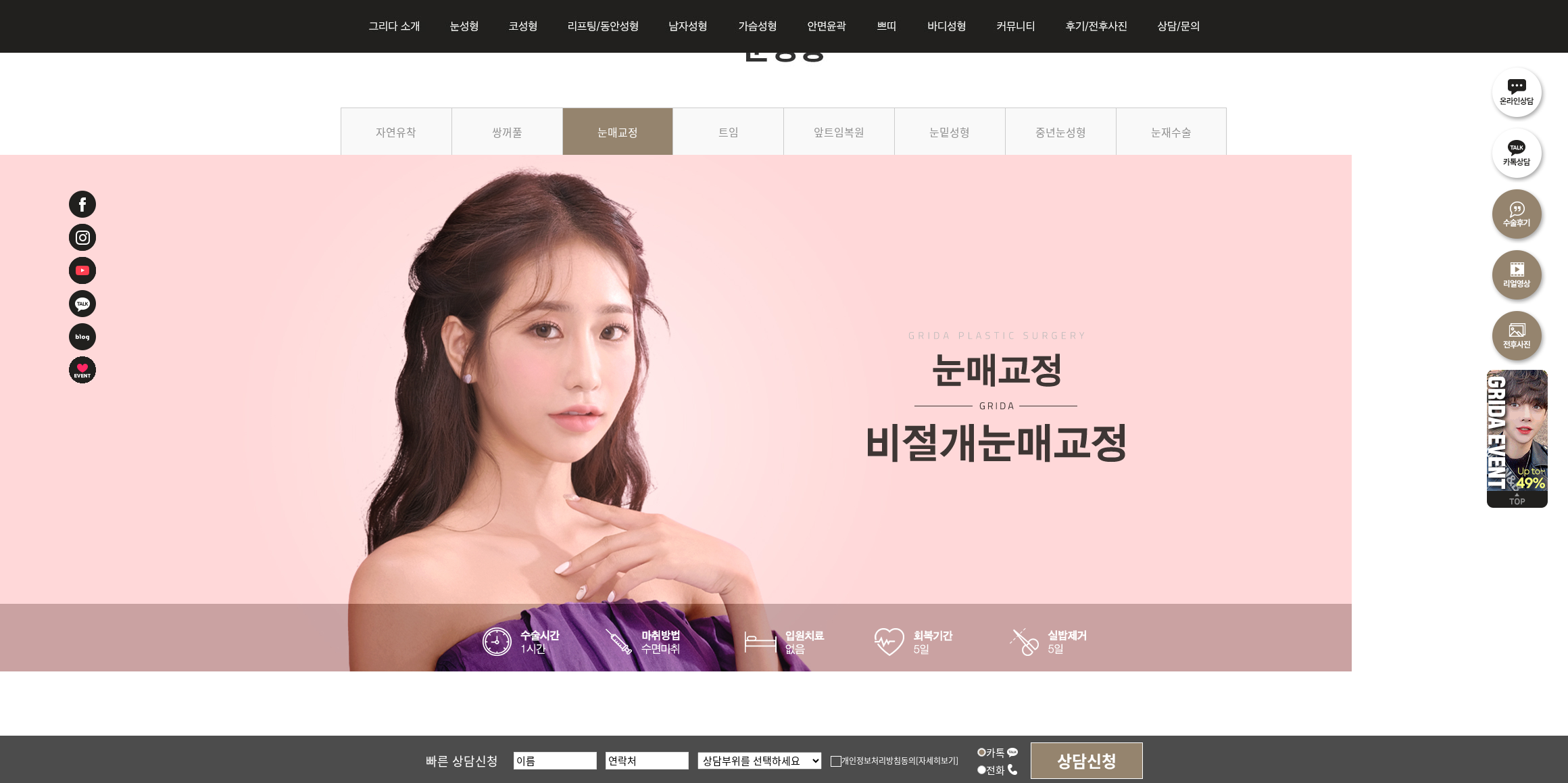
scroll to position [85, 0]
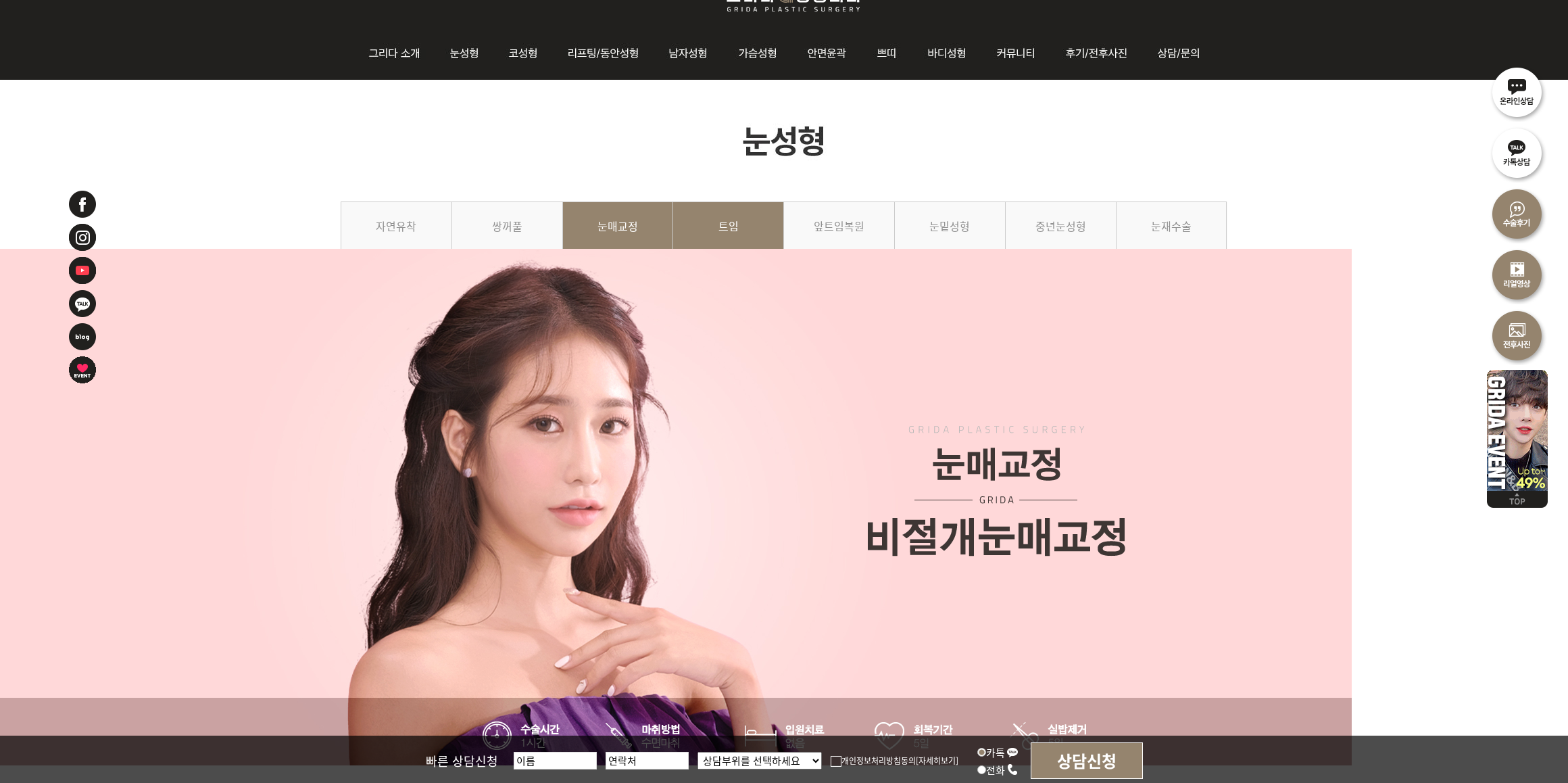
click at [684, 263] on link "트임" at bounding box center [728, 231] width 111 height 61
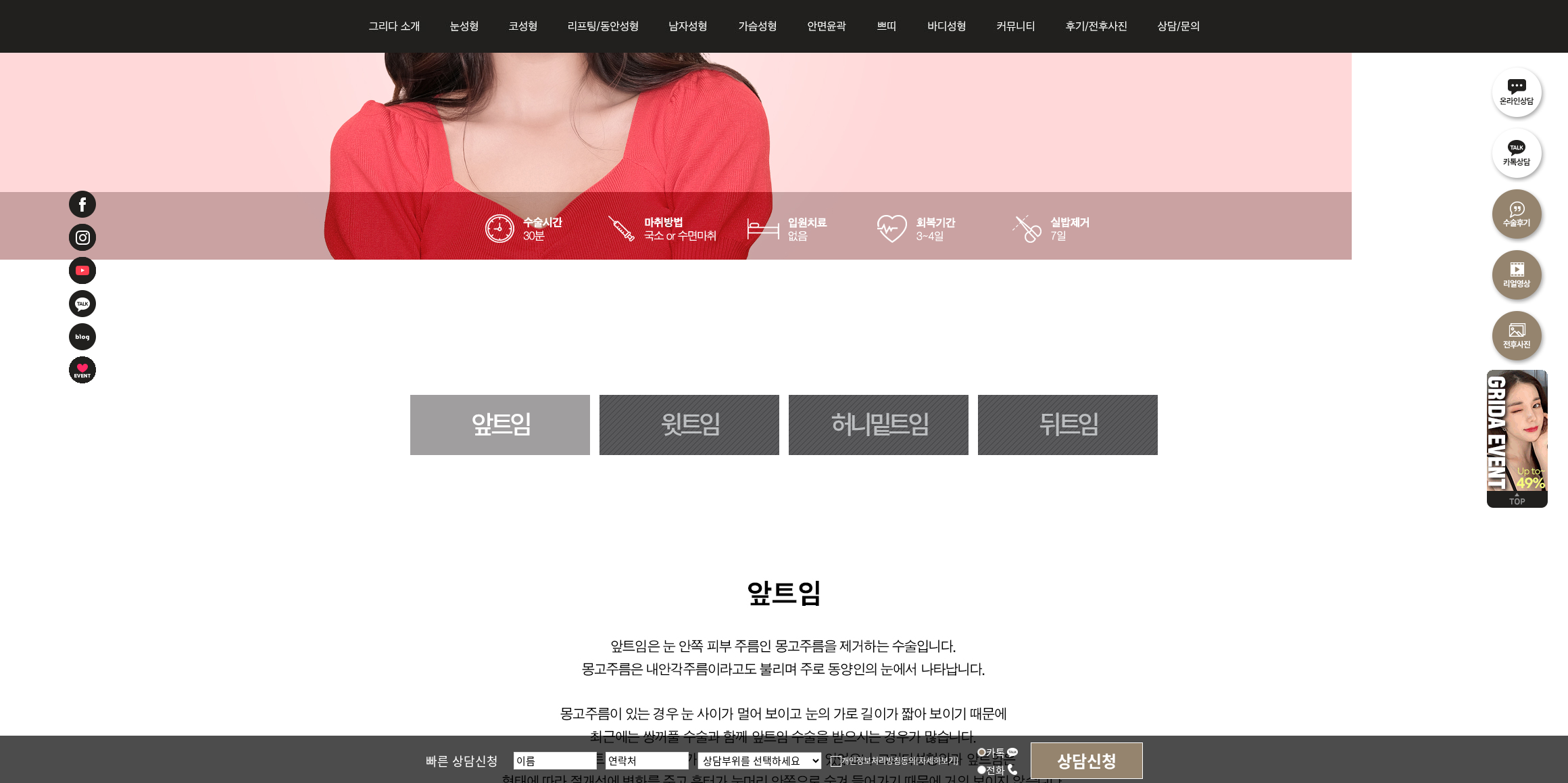
scroll to position [592, 0]
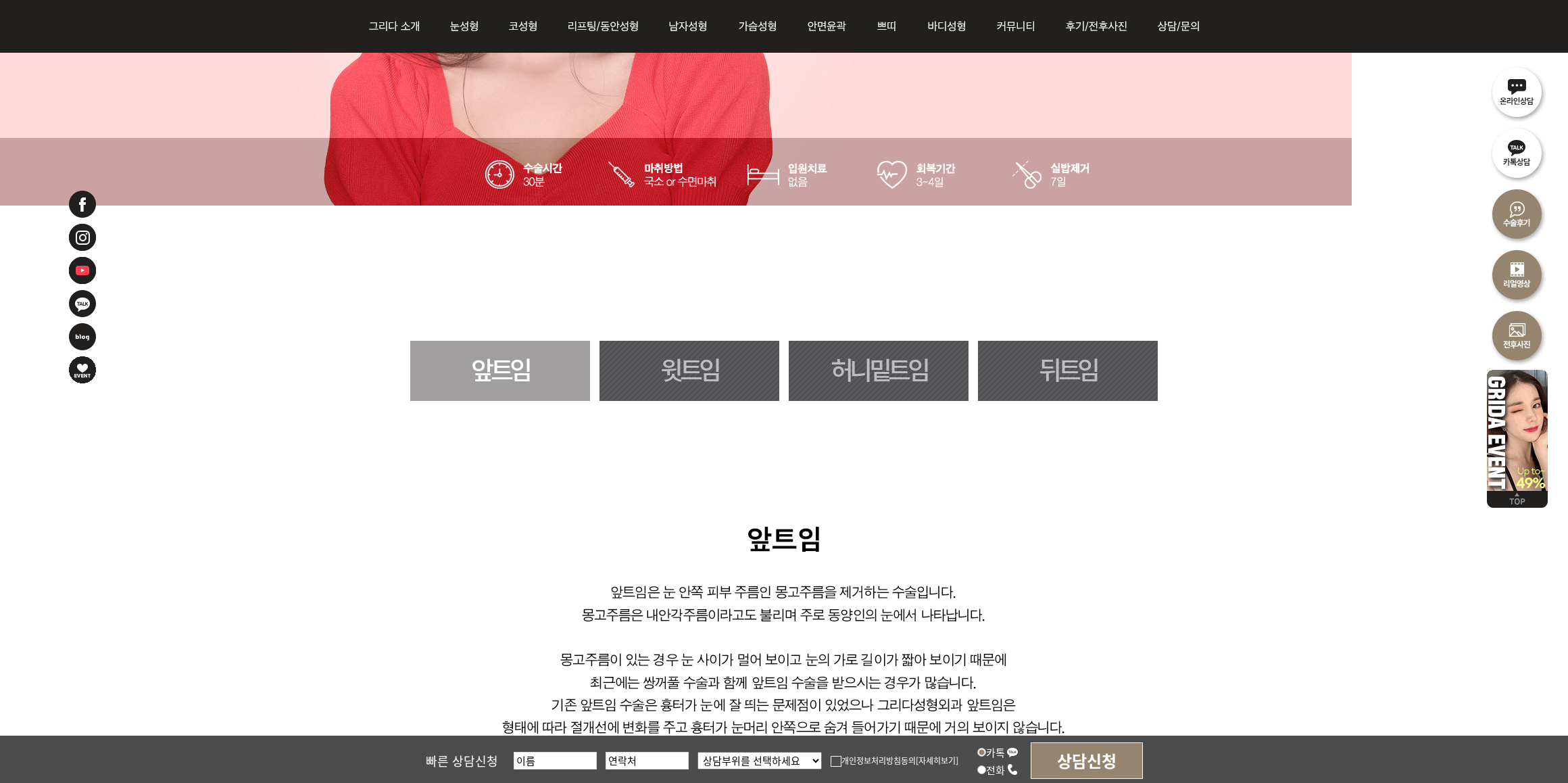
click at [726, 356] on link "윗트임" at bounding box center [690, 371] width 180 height 61
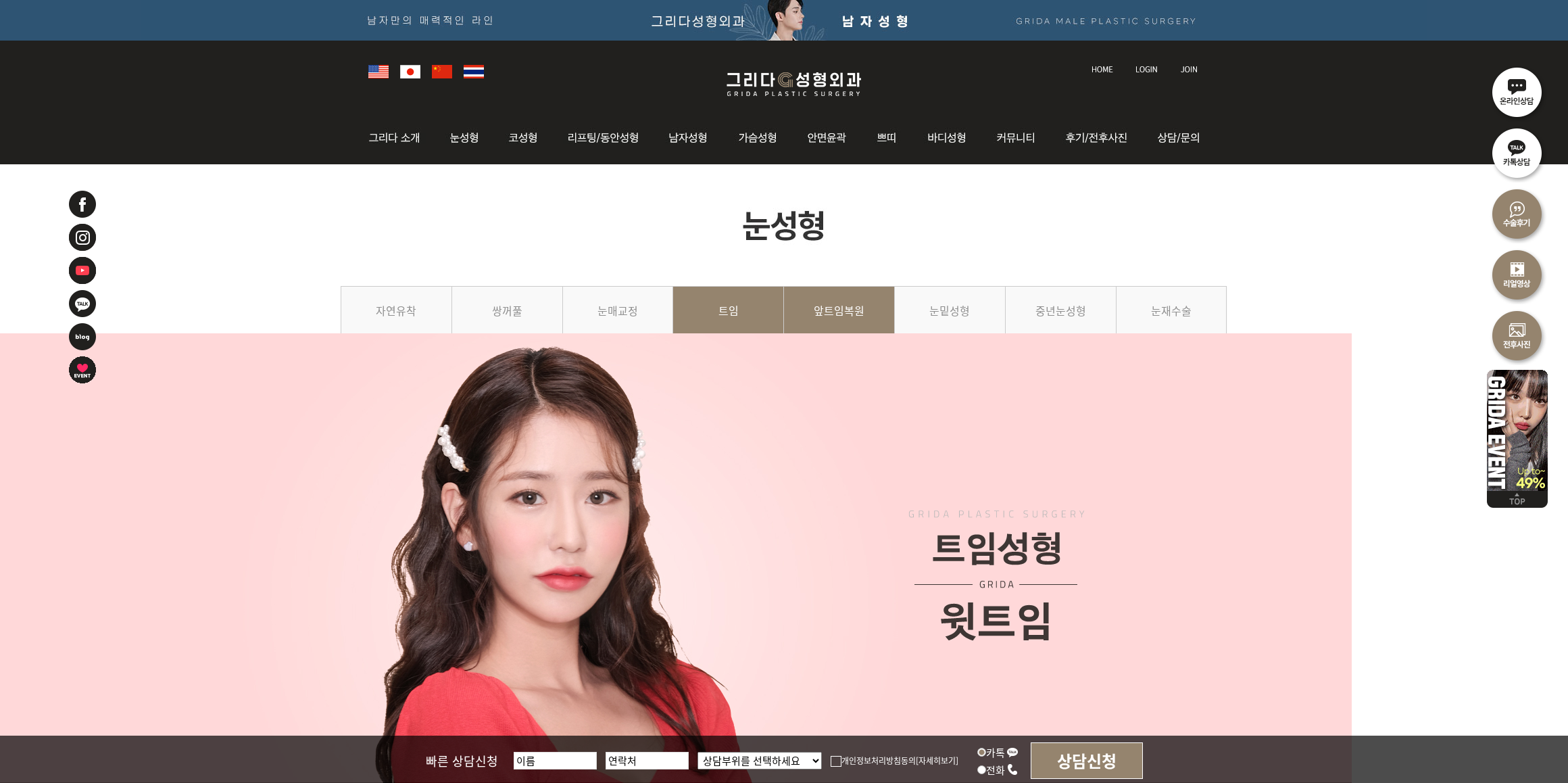
click at [864, 347] on link "앞트임복원" at bounding box center [839, 316] width 111 height 61
